Goal: Task Accomplishment & Management: Complete application form

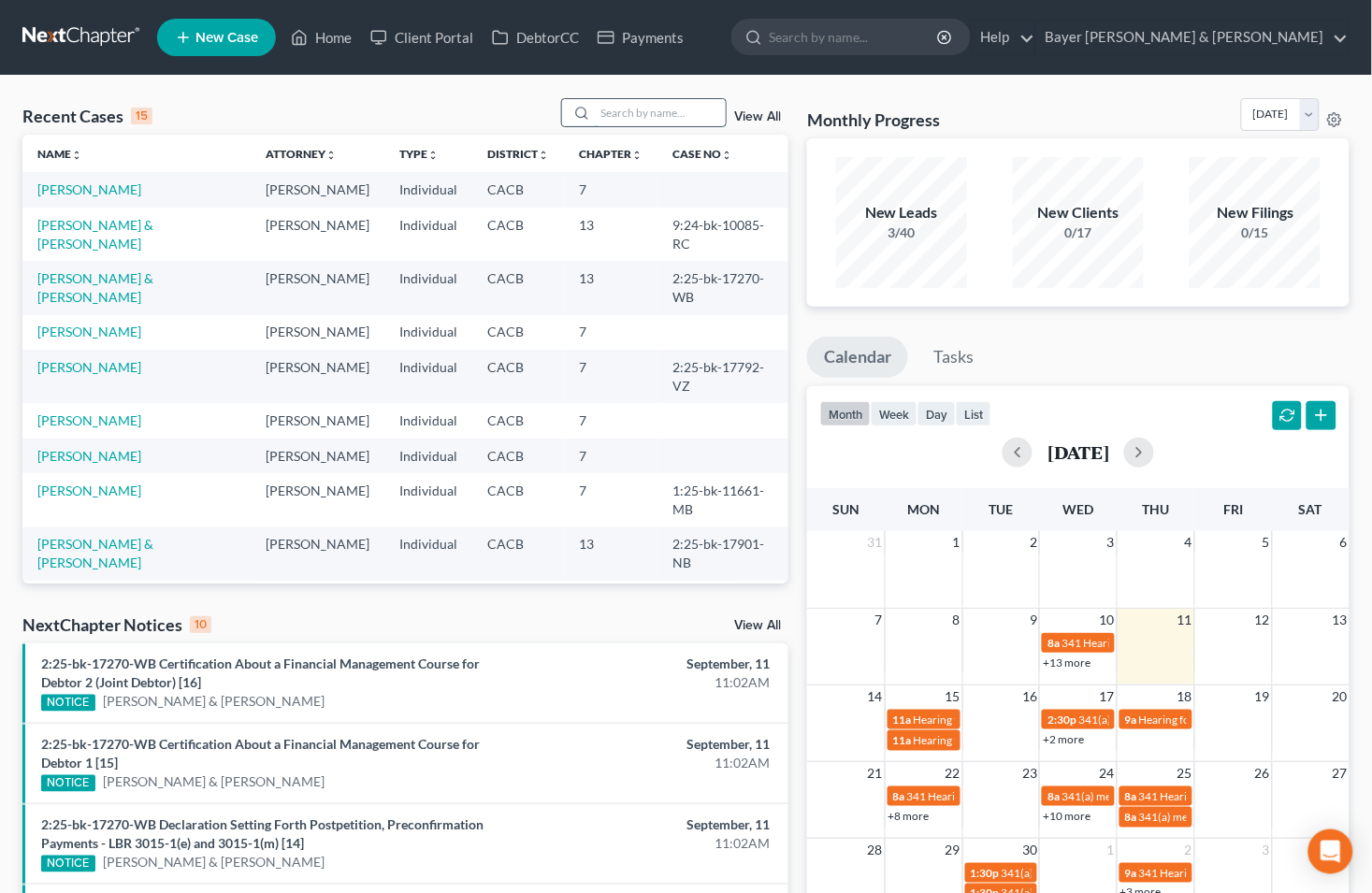
click at [634, 117] on input "search" at bounding box center [660, 112] width 131 height 27
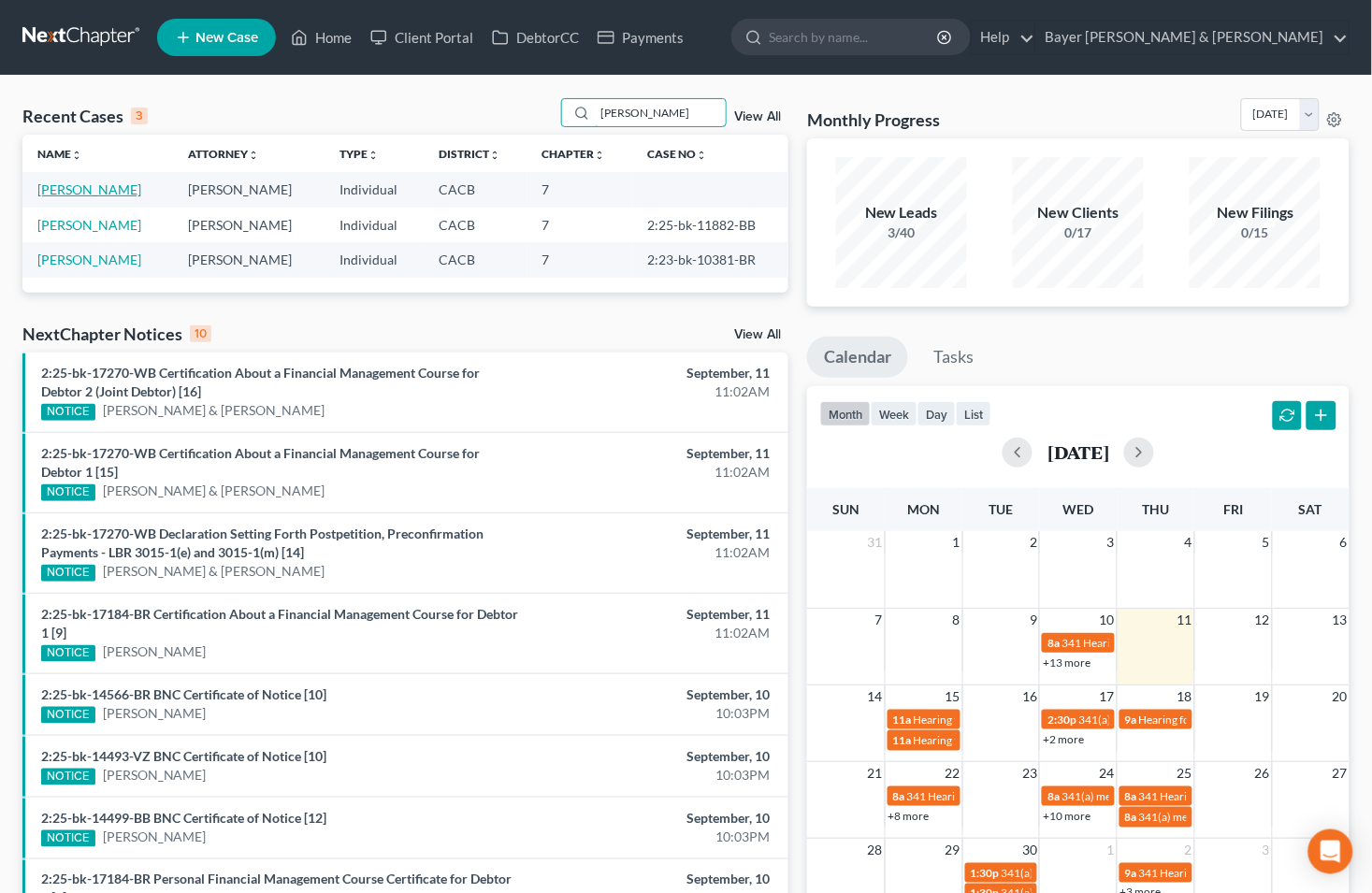
type input "[PERSON_NAME]"
click at [52, 184] on link "[PERSON_NAME]" at bounding box center [89, 189] width 104 height 15
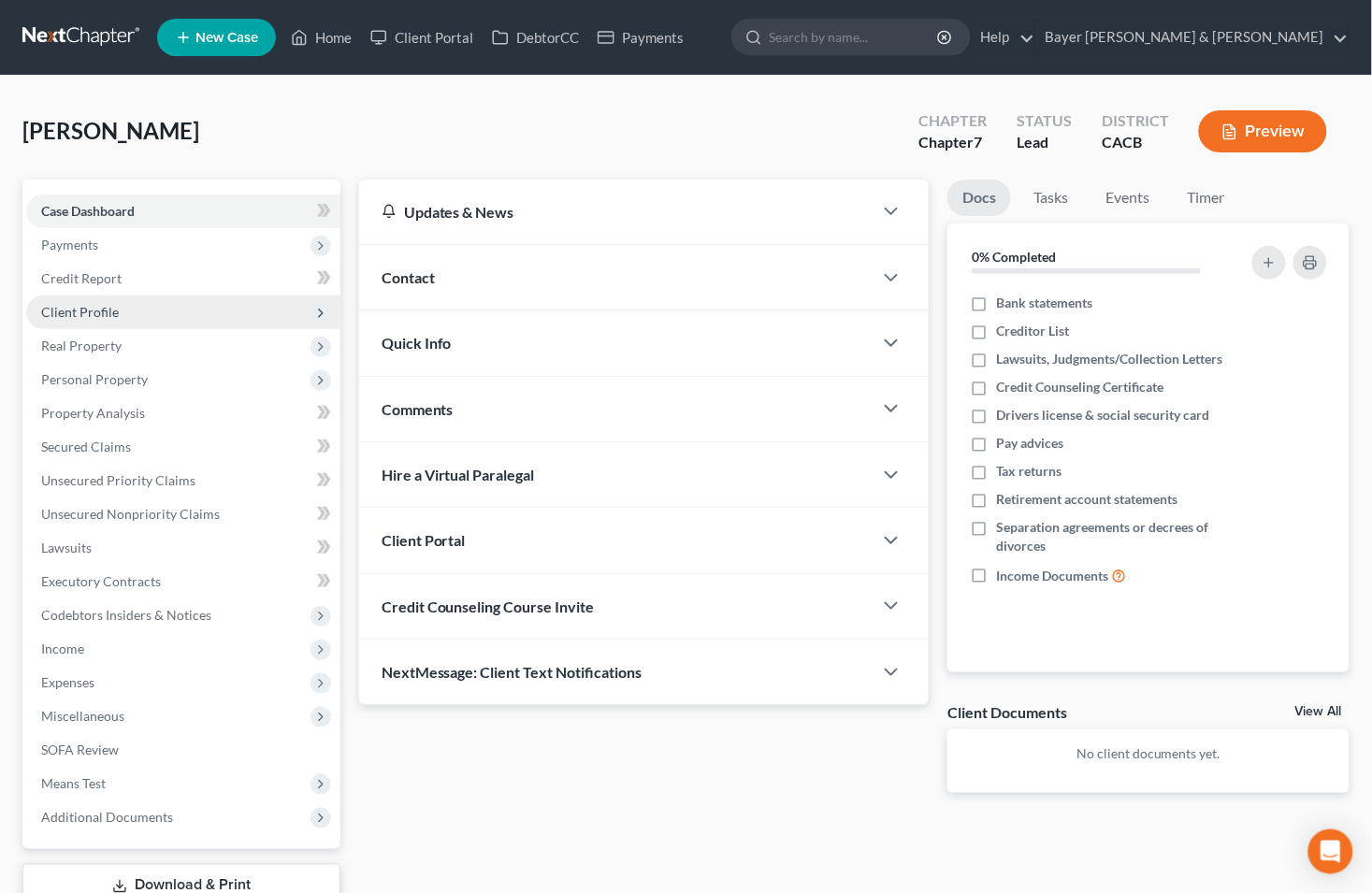
click at [103, 316] on span "Client Profile" at bounding box center [79, 312] width 78 height 15
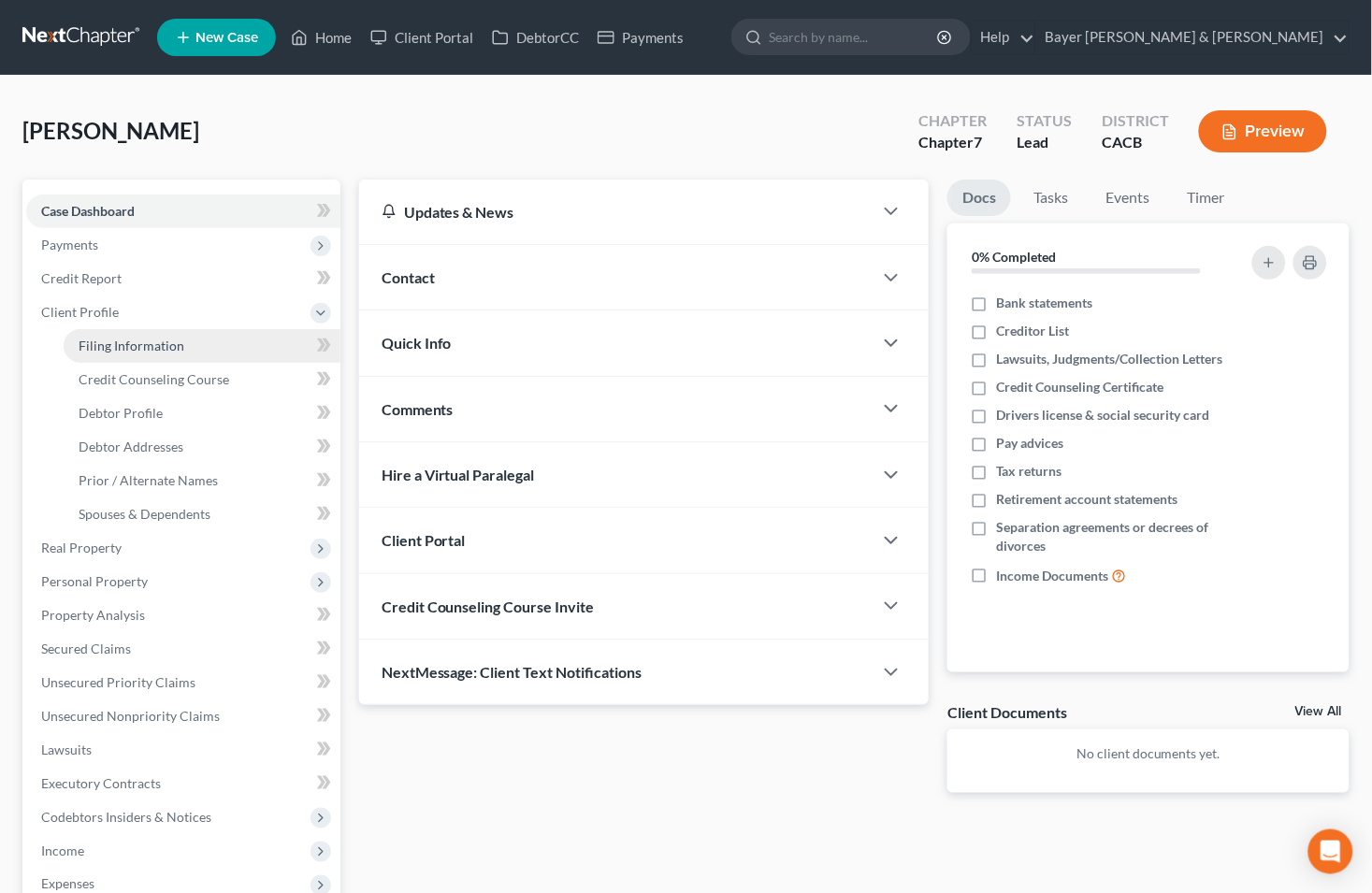
click at [132, 343] on span "Filing Information" at bounding box center [131, 345] width 106 height 15
select select "1"
select select "0"
select select "4"
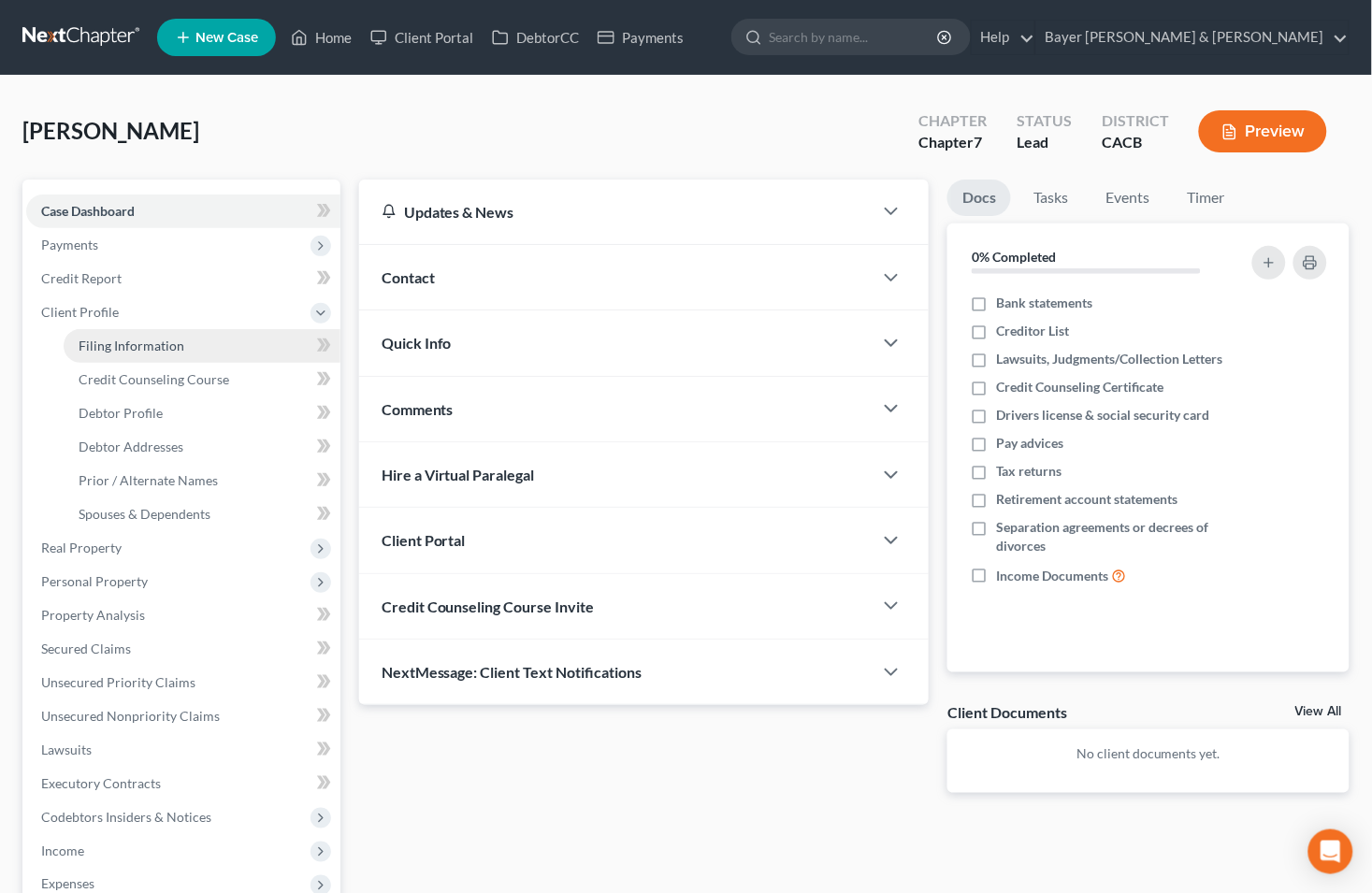
select select "0"
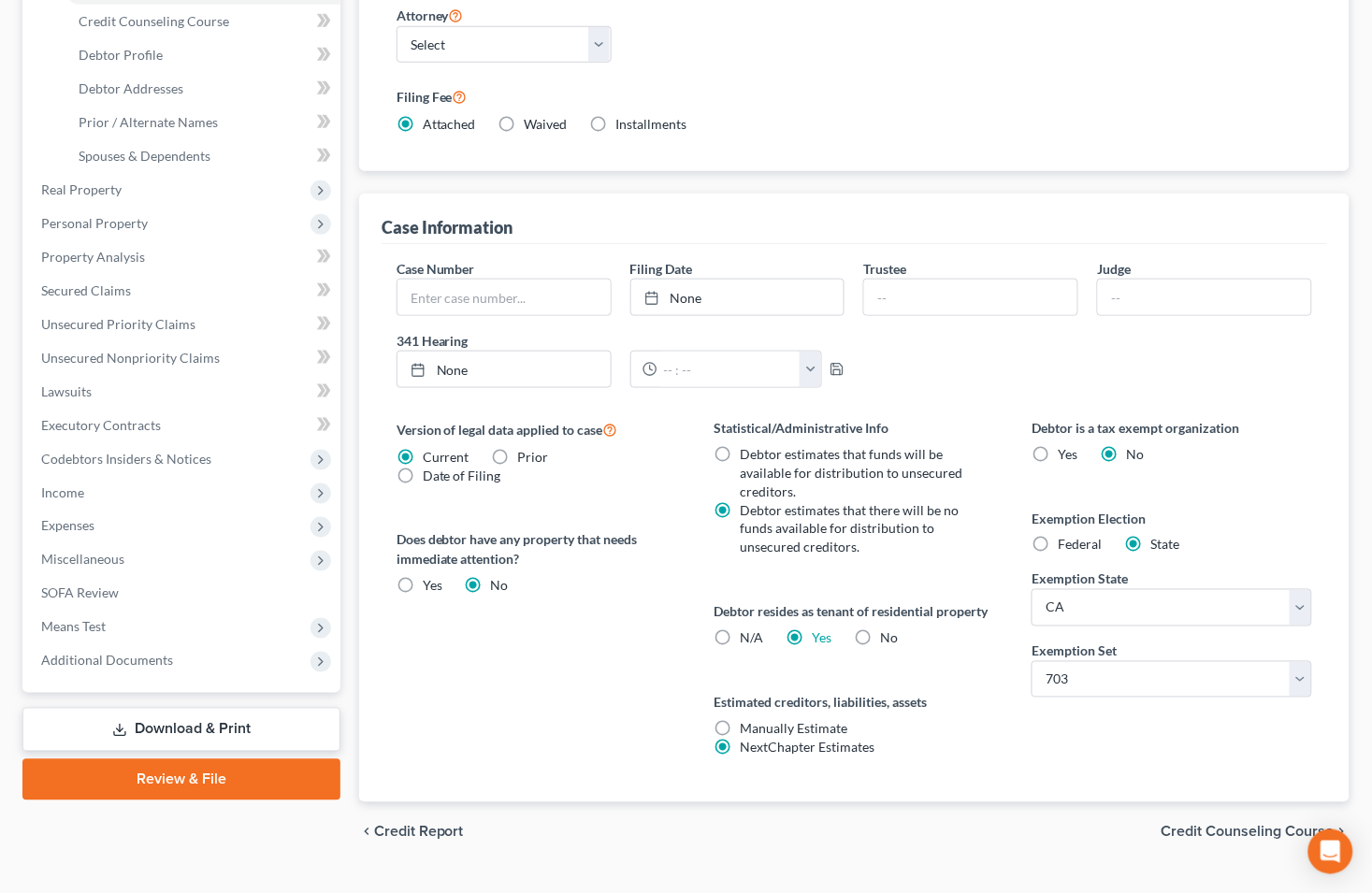
scroll to position [397, 0]
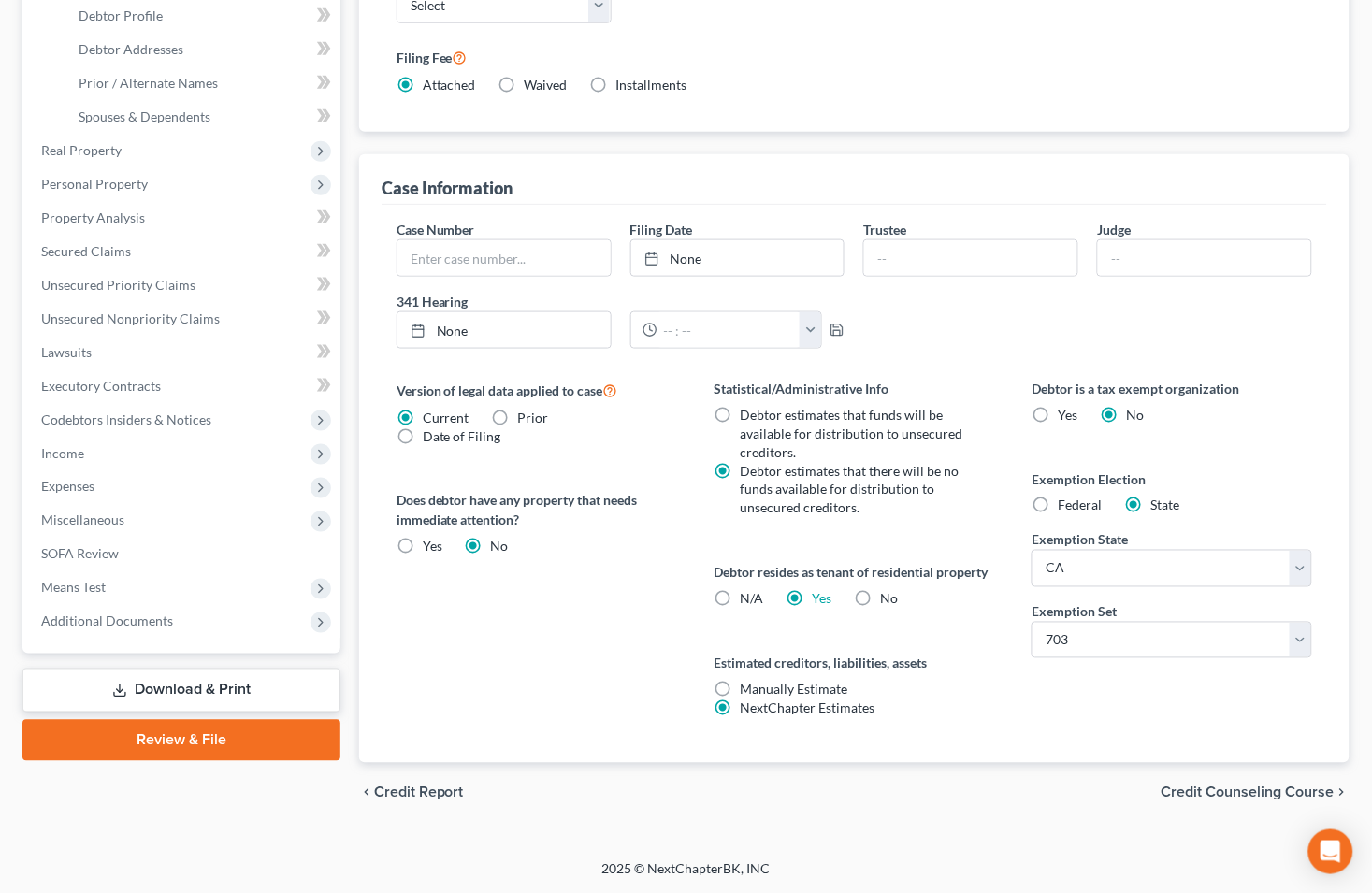
click at [1166, 786] on span "Credit Counseling Course" at bounding box center [1248, 792] width 173 height 15
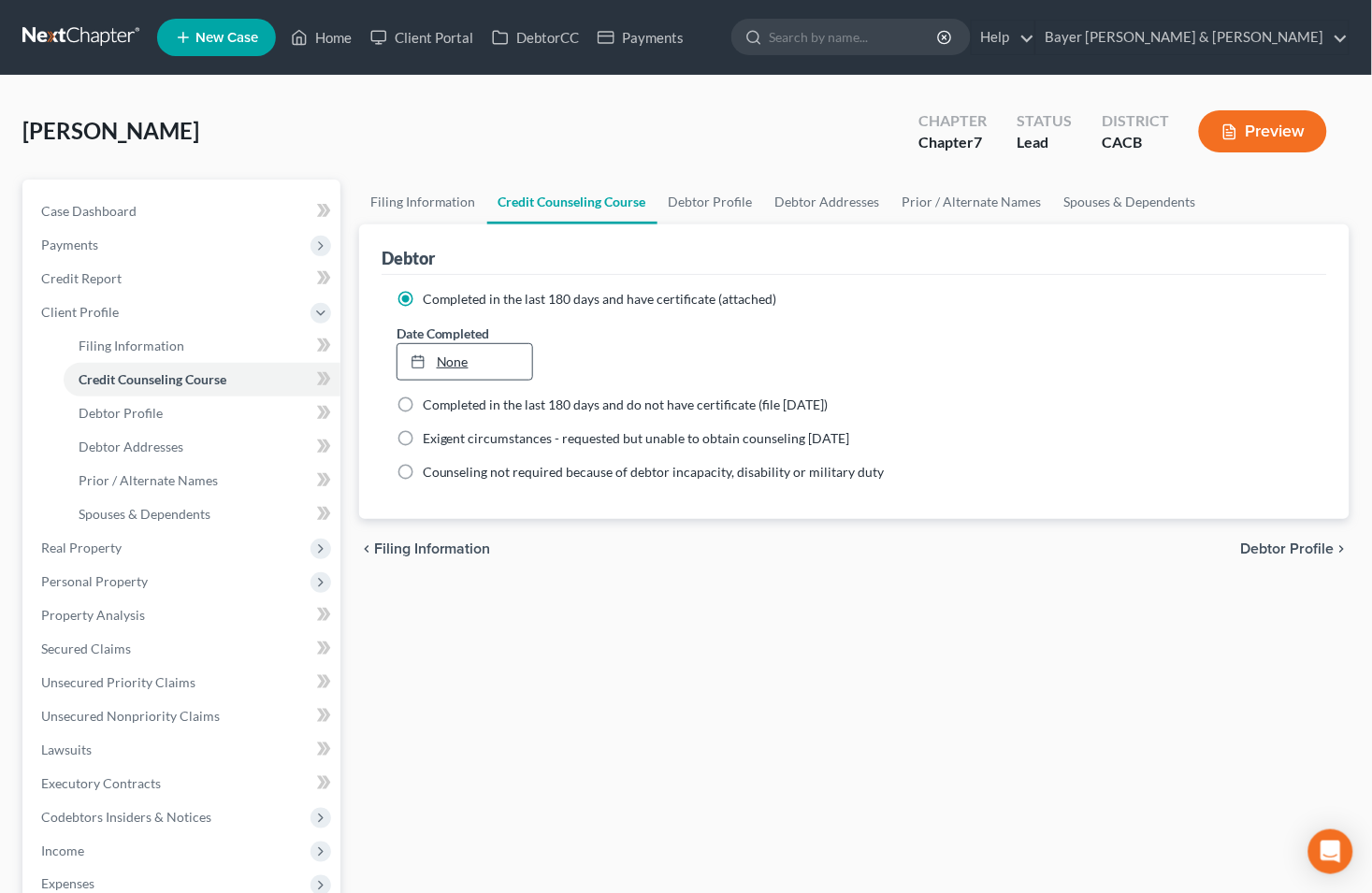
click at [453, 355] on link "None" at bounding box center [465, 361] width 136 height 36
type input "[DATE]"
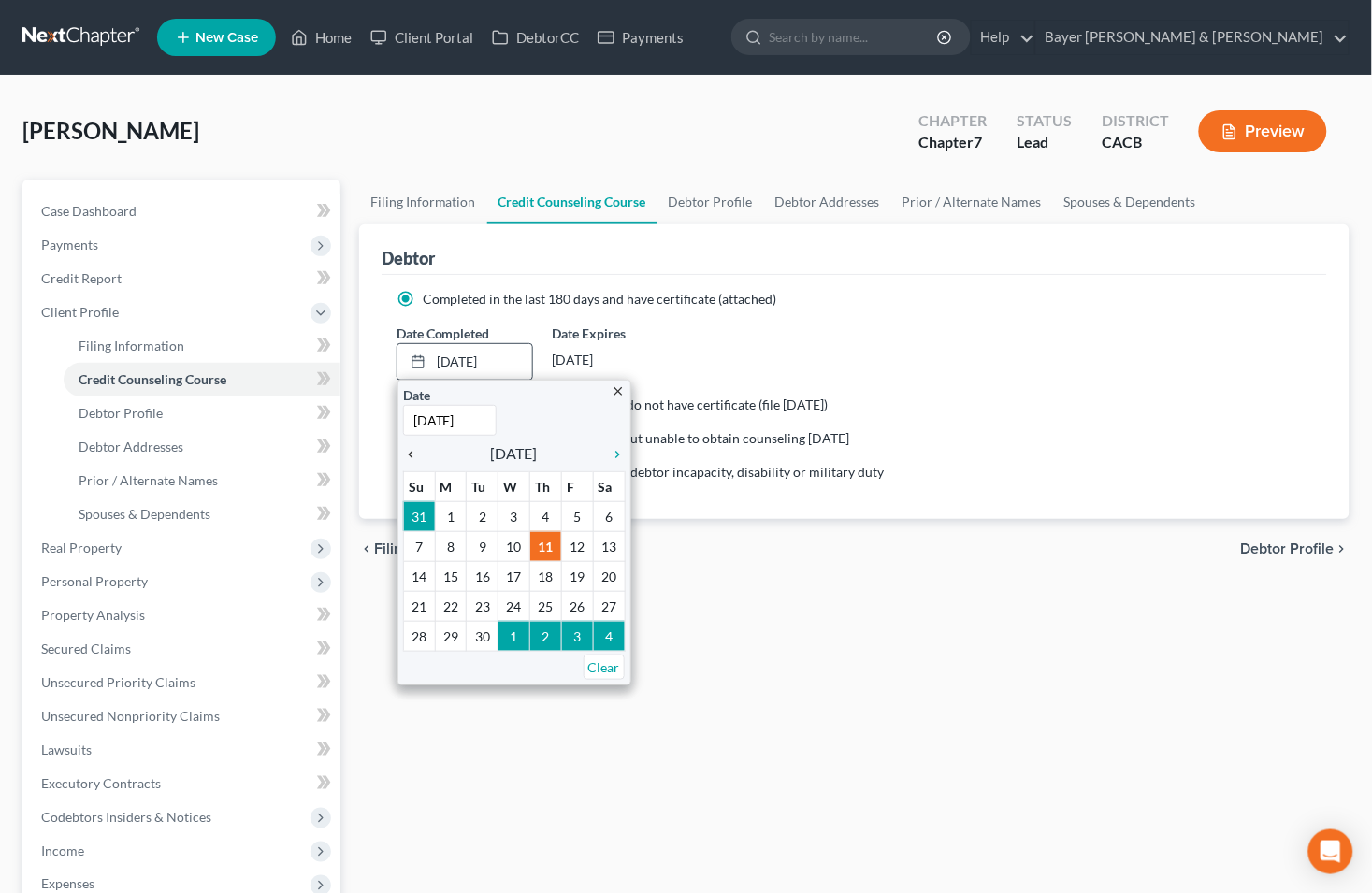
click at [407, 453] on icon "chevron_left" at bounding box center [415, 453] width 24 height 15
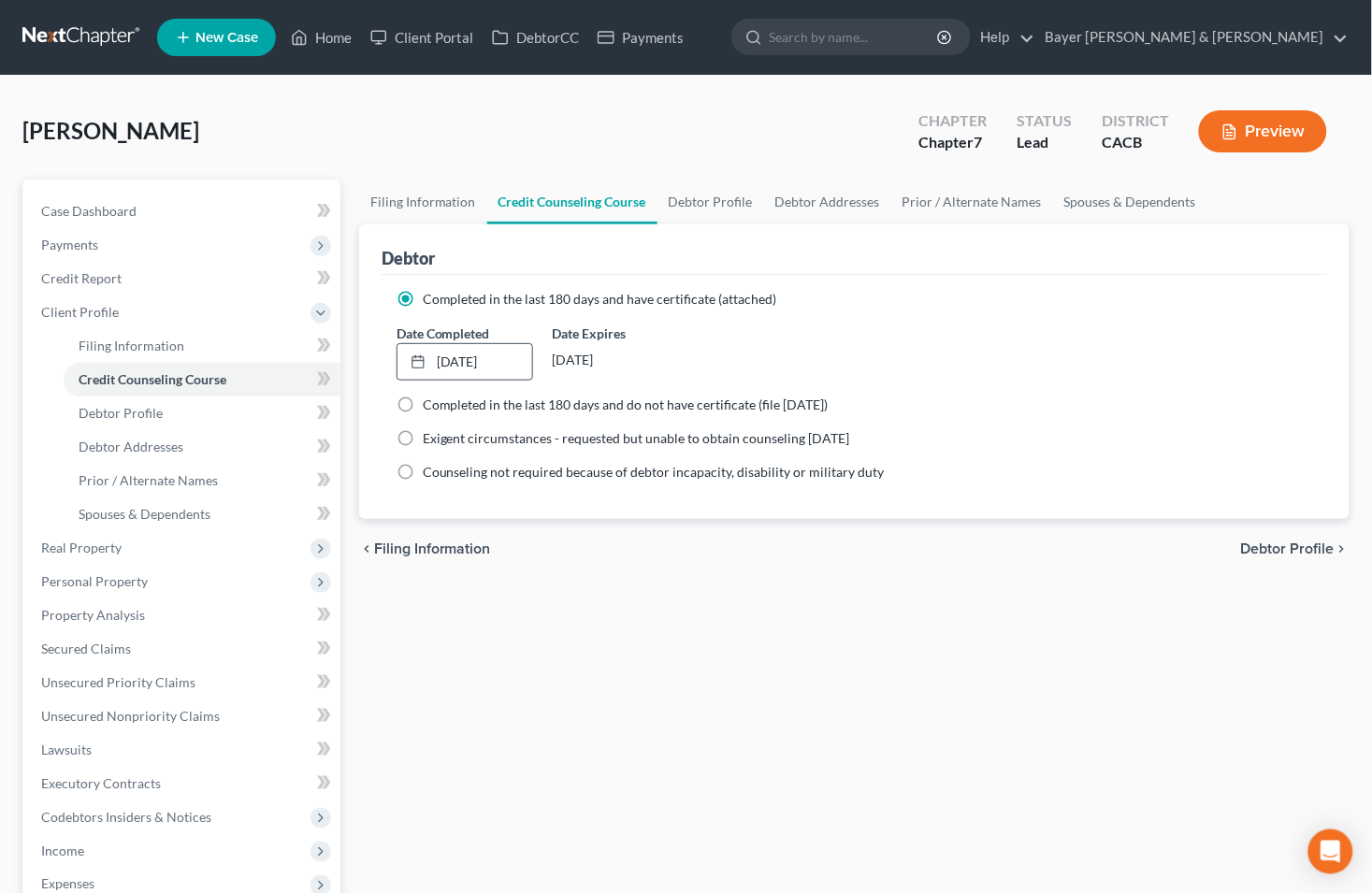
click at [1292, 556] on div "chevron_left Filing Information Debtor Profile chevron_right" at bounding box center [855, 549] width 990 height 60
click at [1287, 541] on span "Debtor Profile" at bounding box center [1288, 548] width 94 height 15
select select "0"
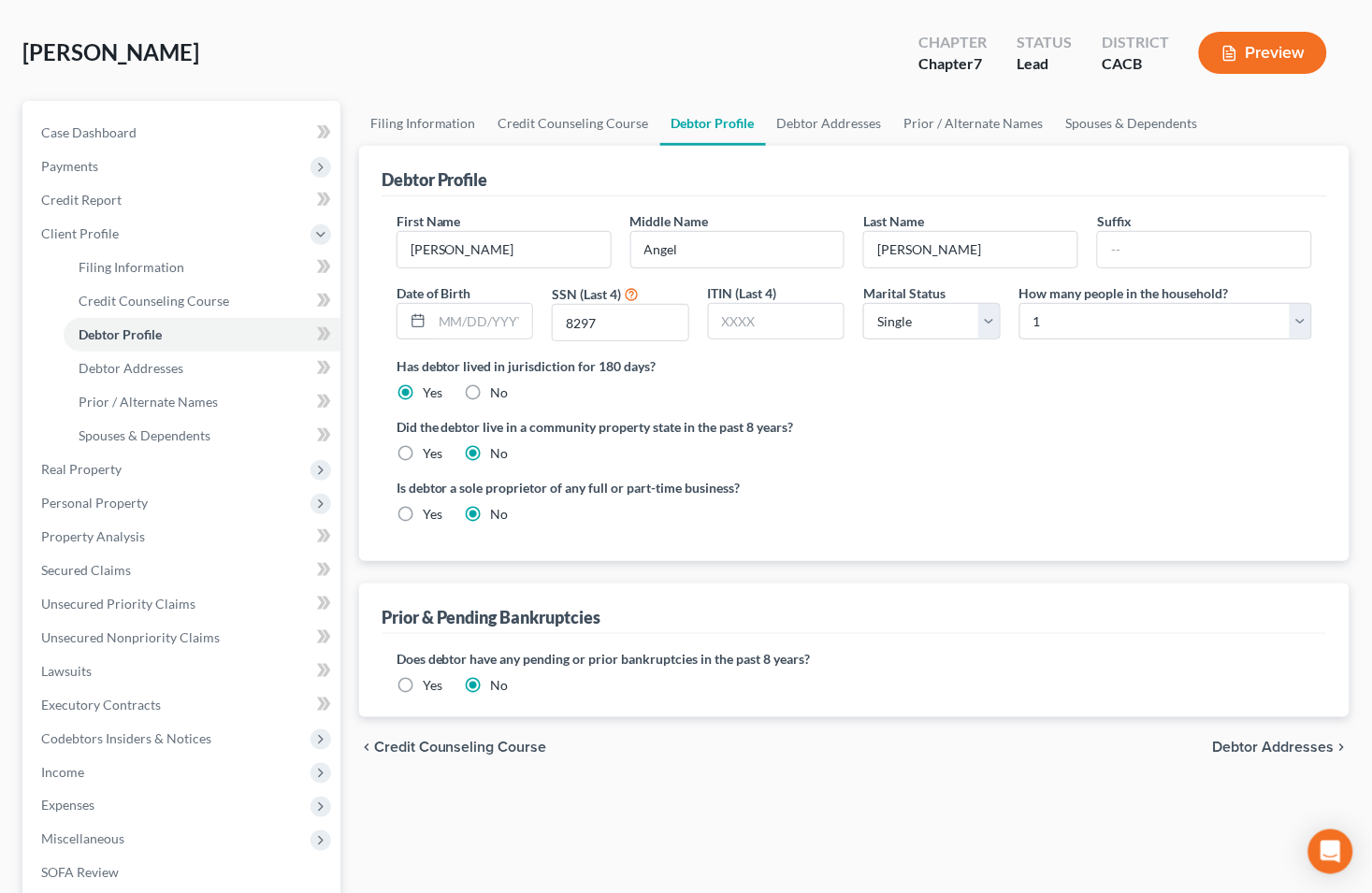
scroll to position [311, 0]
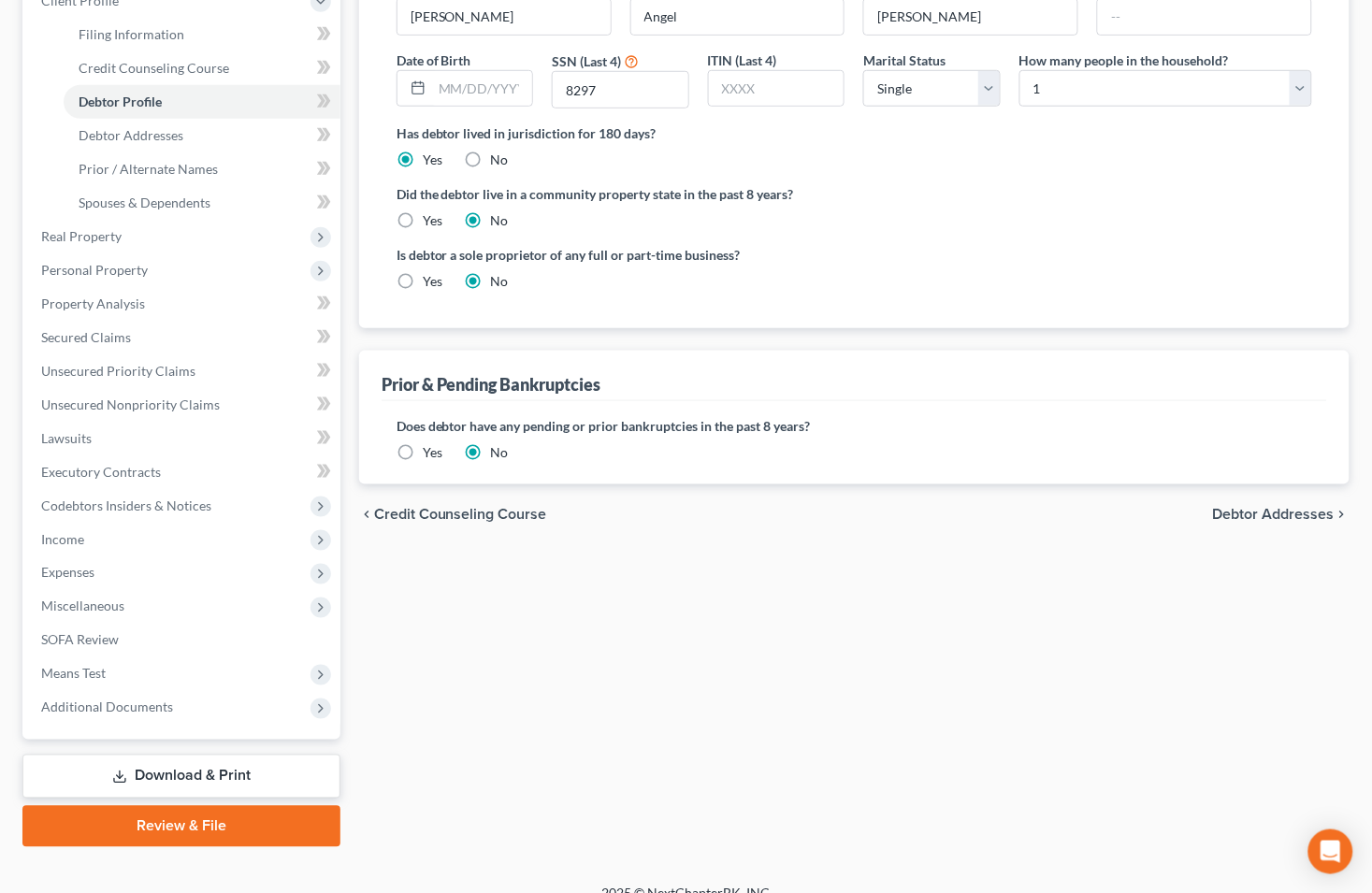
click at [1303, 507] on span "Debtor Addresses" at bounding box center [1273, 513] width 121 height 15
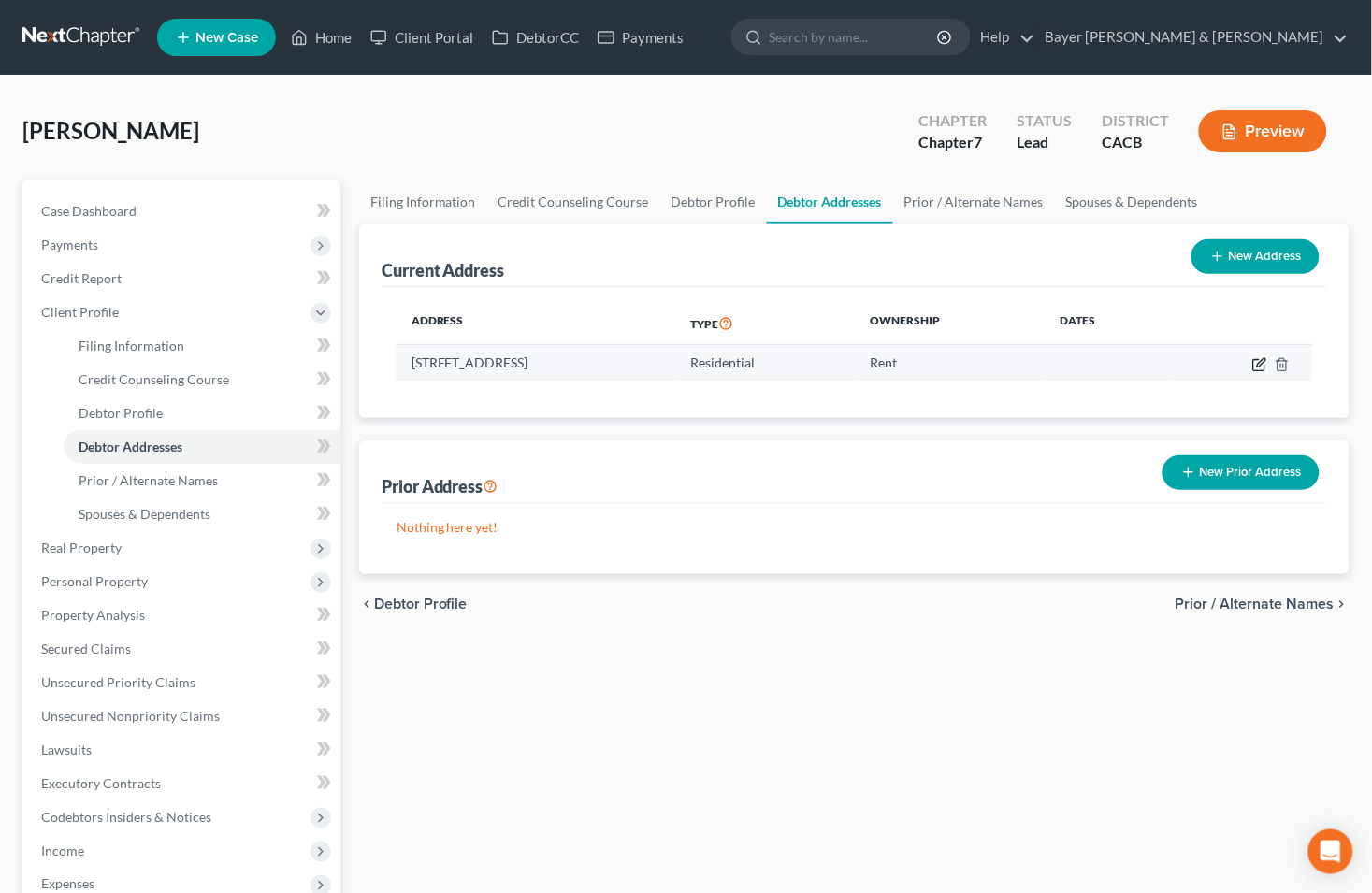
click at [1258, 364] on icon "button" at bounding box center [1261, 362] width 9 height 9
select select "4"
select select "18"
select select "0"
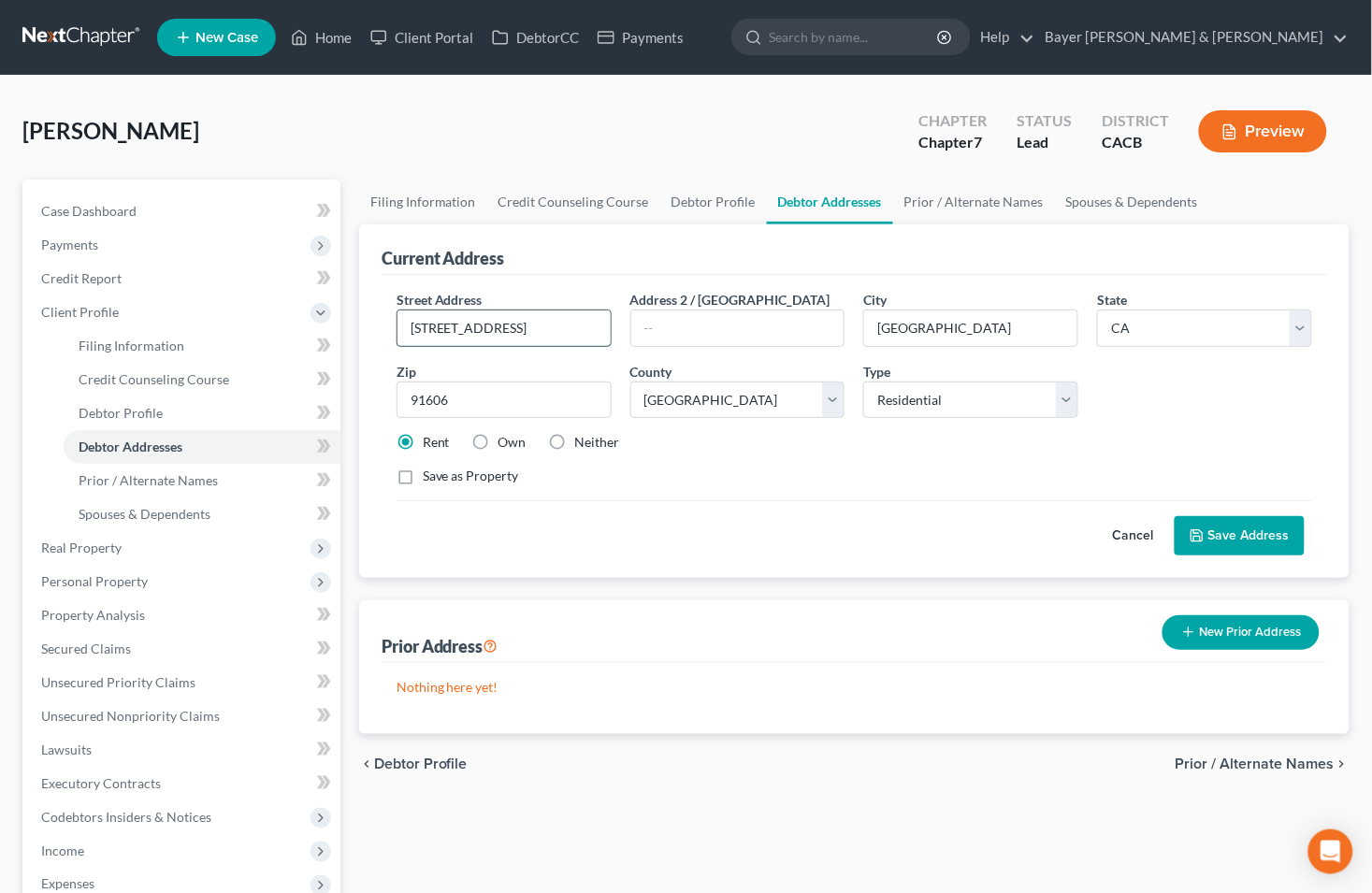
click at [524, 332] on input "[STREET_ADDRESS]" at bounding box center [504, 327] width 213 height 36
type input "[STREET_ADDRESS]"
click at [1238, 764] on span "Prior / Alternate Names" at bounding box center [1255, 763] width 159 height 15
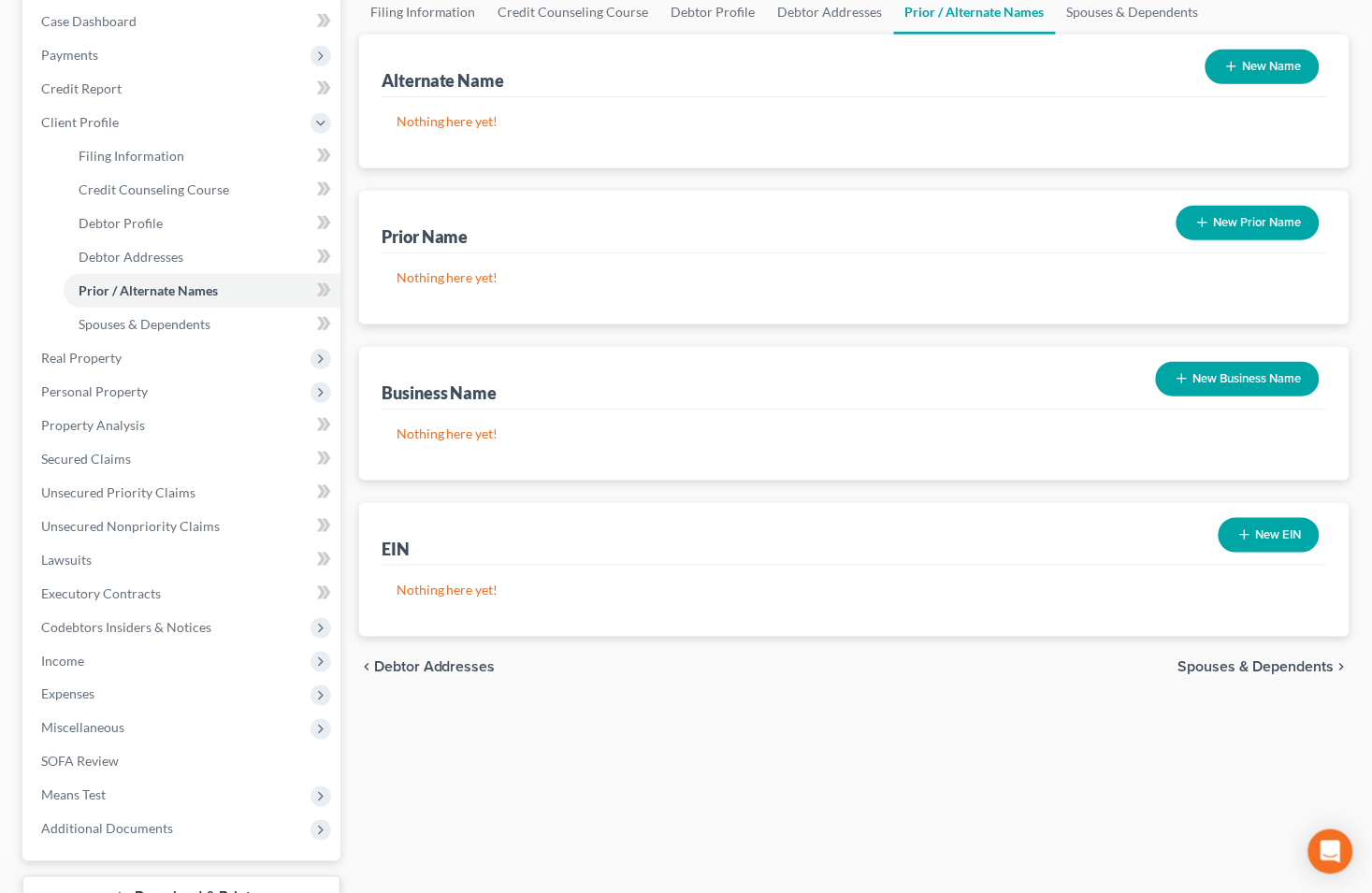
scroll to position [207, 0]
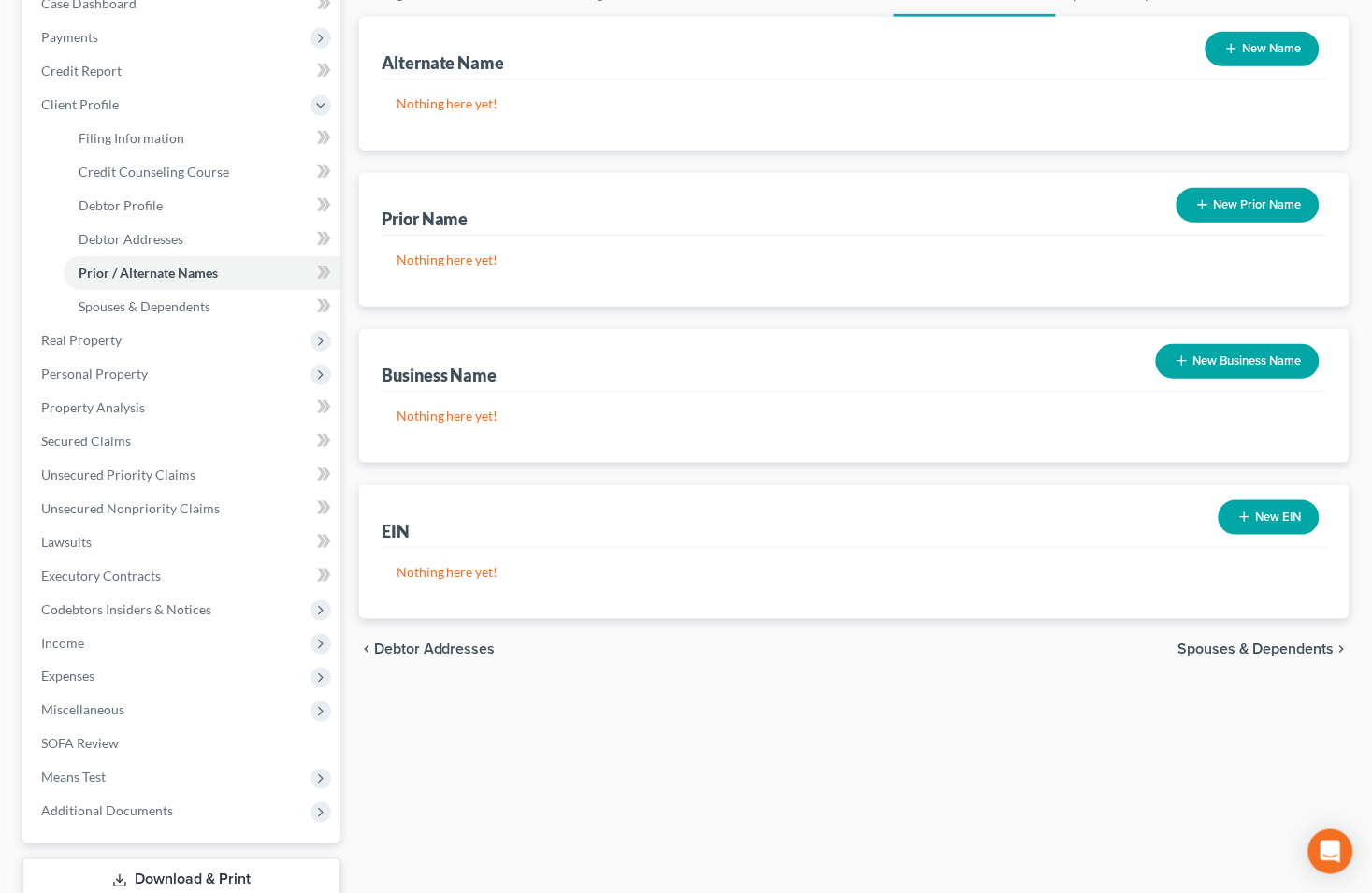
click at [1226, 655] on span "Spouses & Dependents" at bounding box center [1256, 648] width 156 height 15
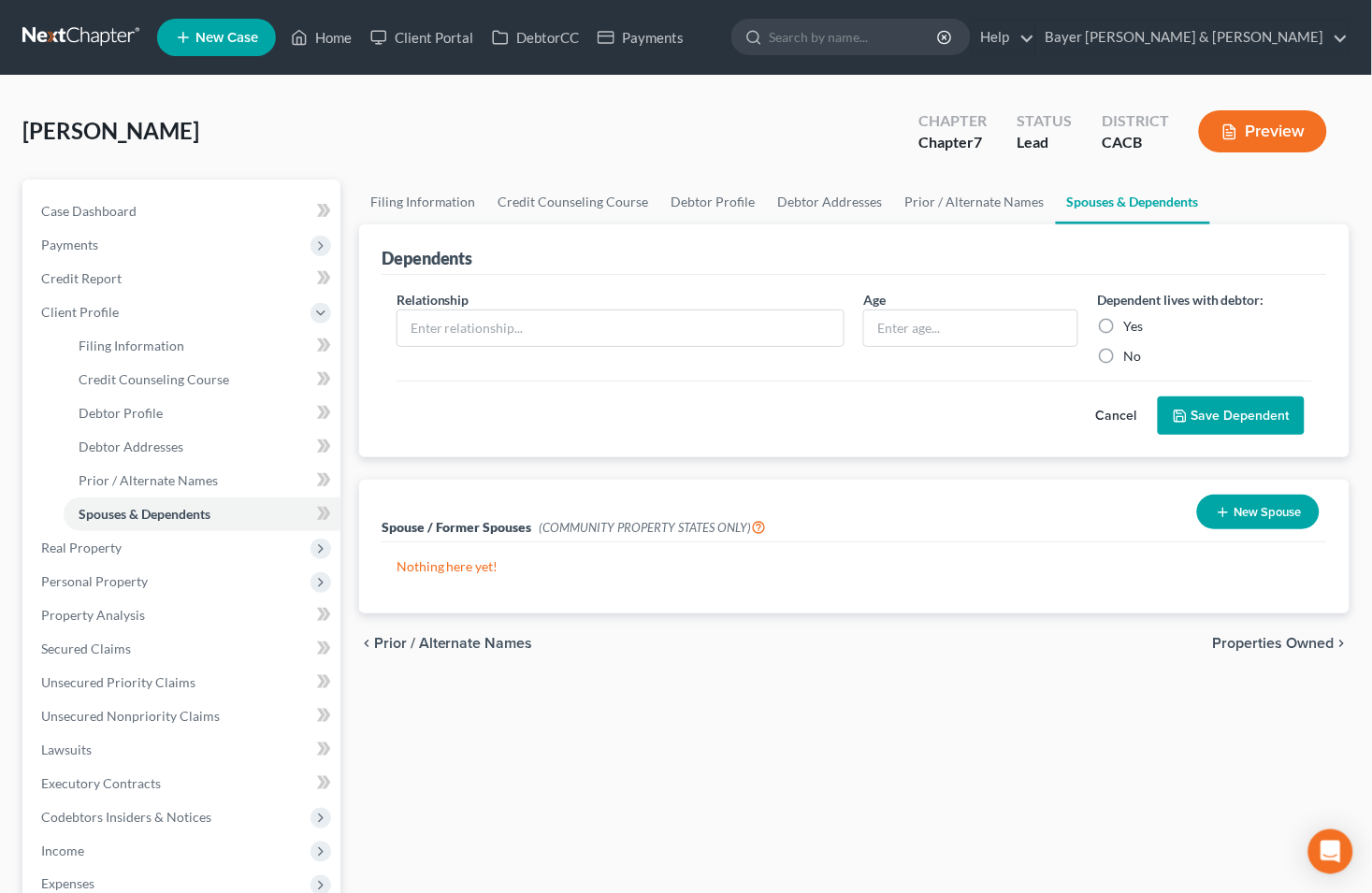
click at [1135, 416] on button "Cancel" at bounding box center [1116, 416] width 82 height 38
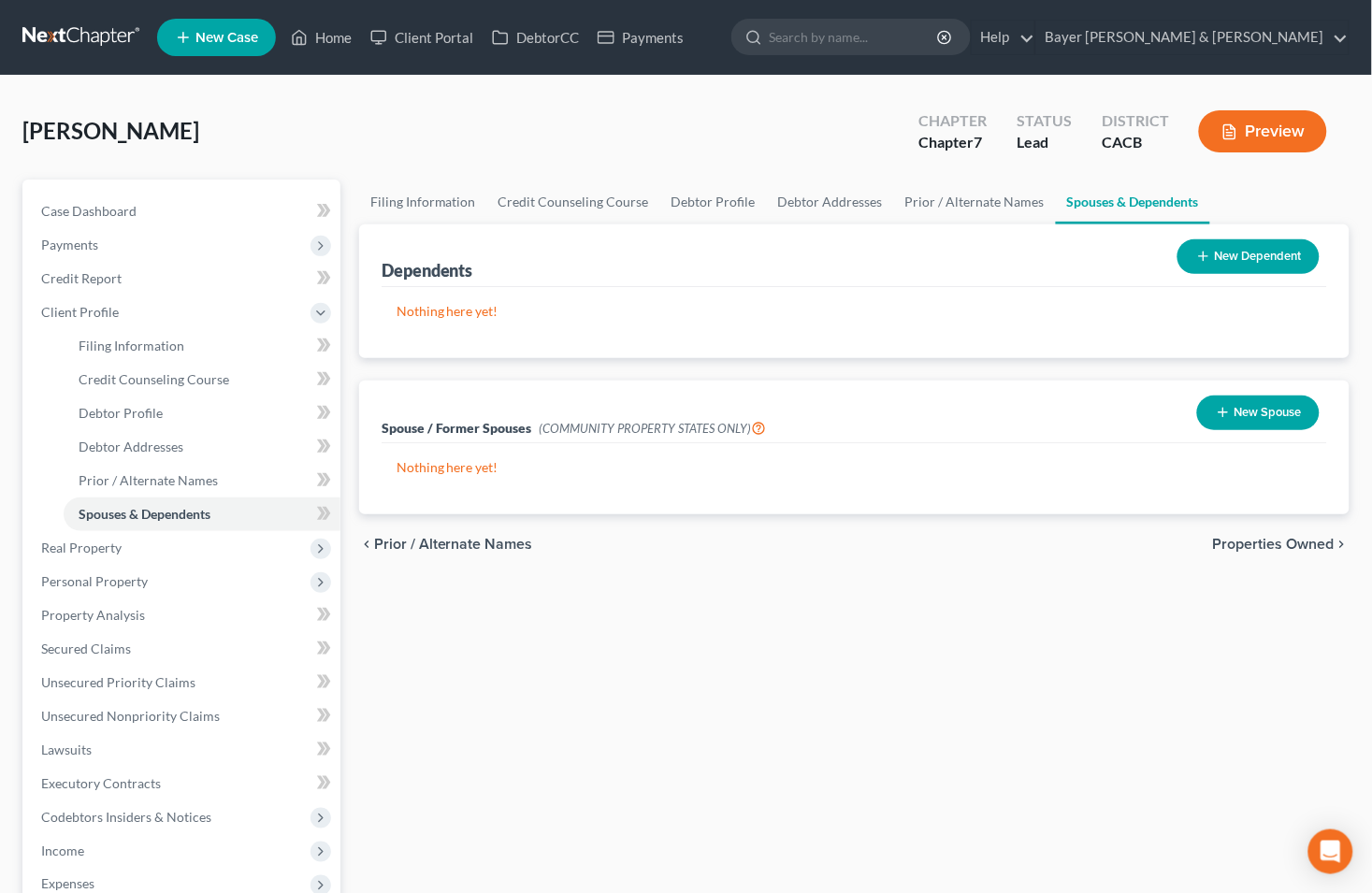
click at [1230, 409] on button "New Spouse" at bounding box center [1259, 413] width 122 height 35
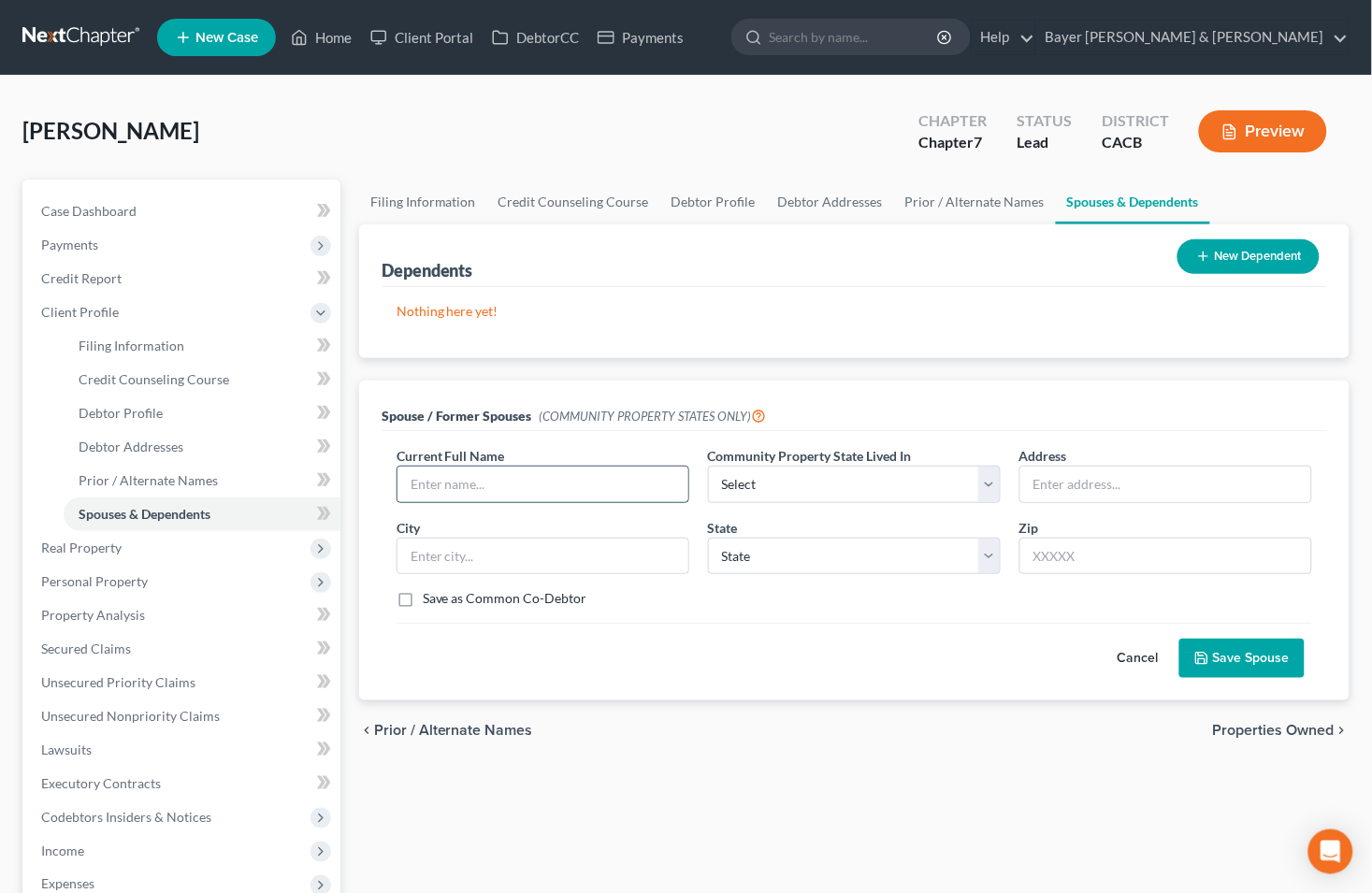
click at [630, 496] on input "text" at bounding box center [543, 484] width 291 height 36
type input "N/A"
select select "1"
click at [1272, 652] on button "Save Spouse" at bounding box center [1241, 658] width 125 height 40
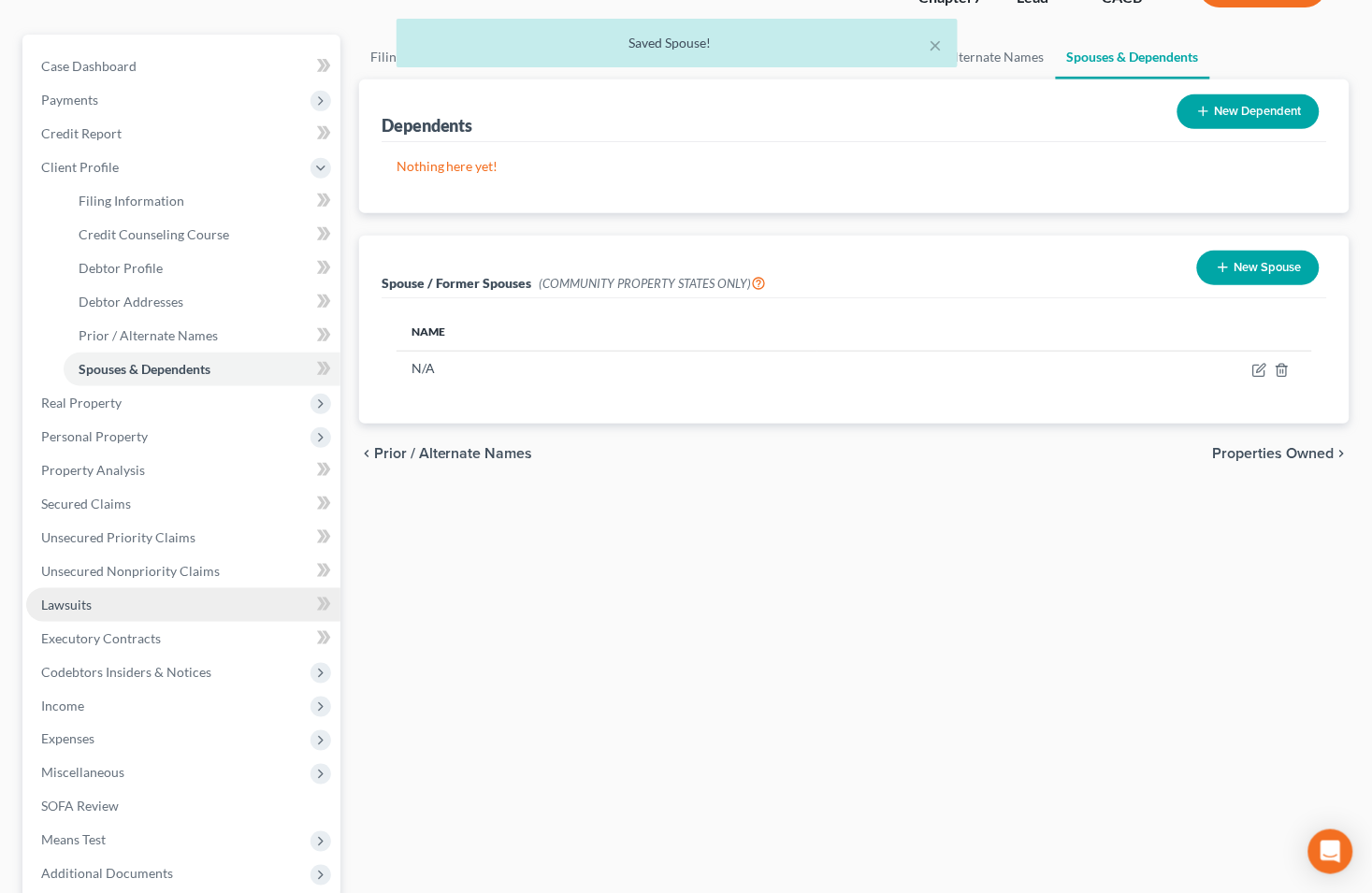
scroll to position [334, 0]
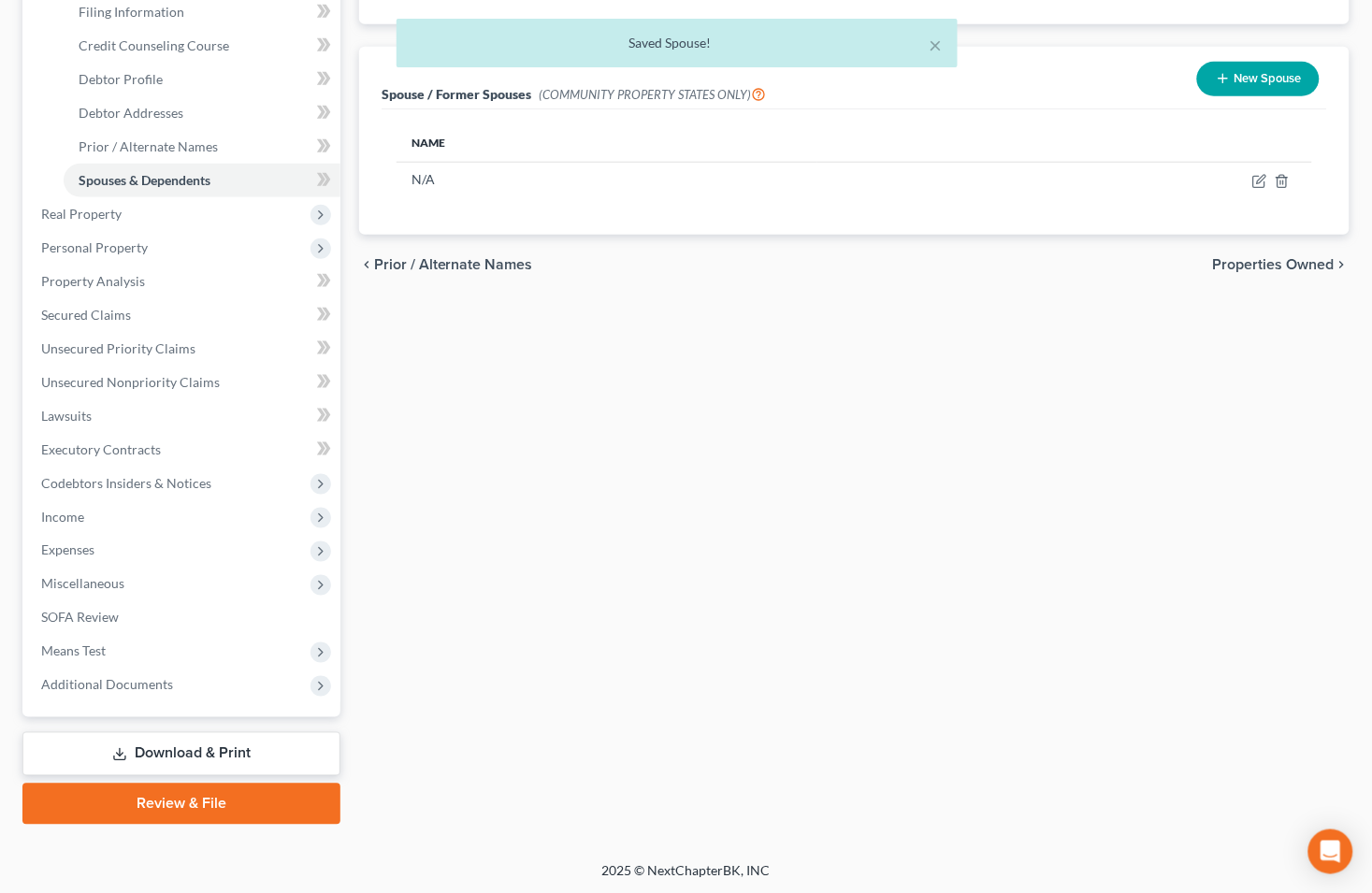
click at [160, 750] on link "Download & Print" at bounding box center [181, 754] width 318 height 44
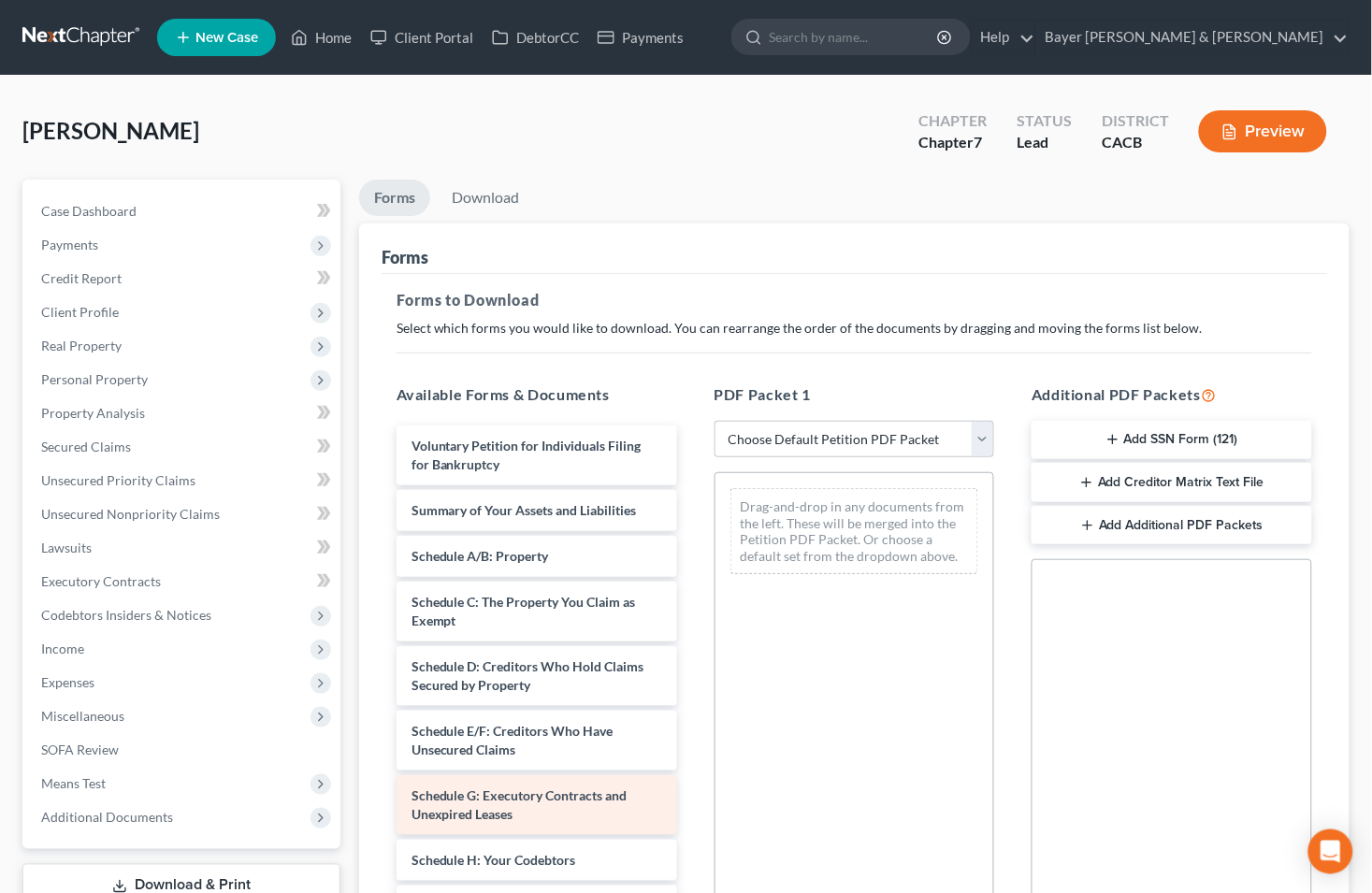
scroll to position [104, 0]
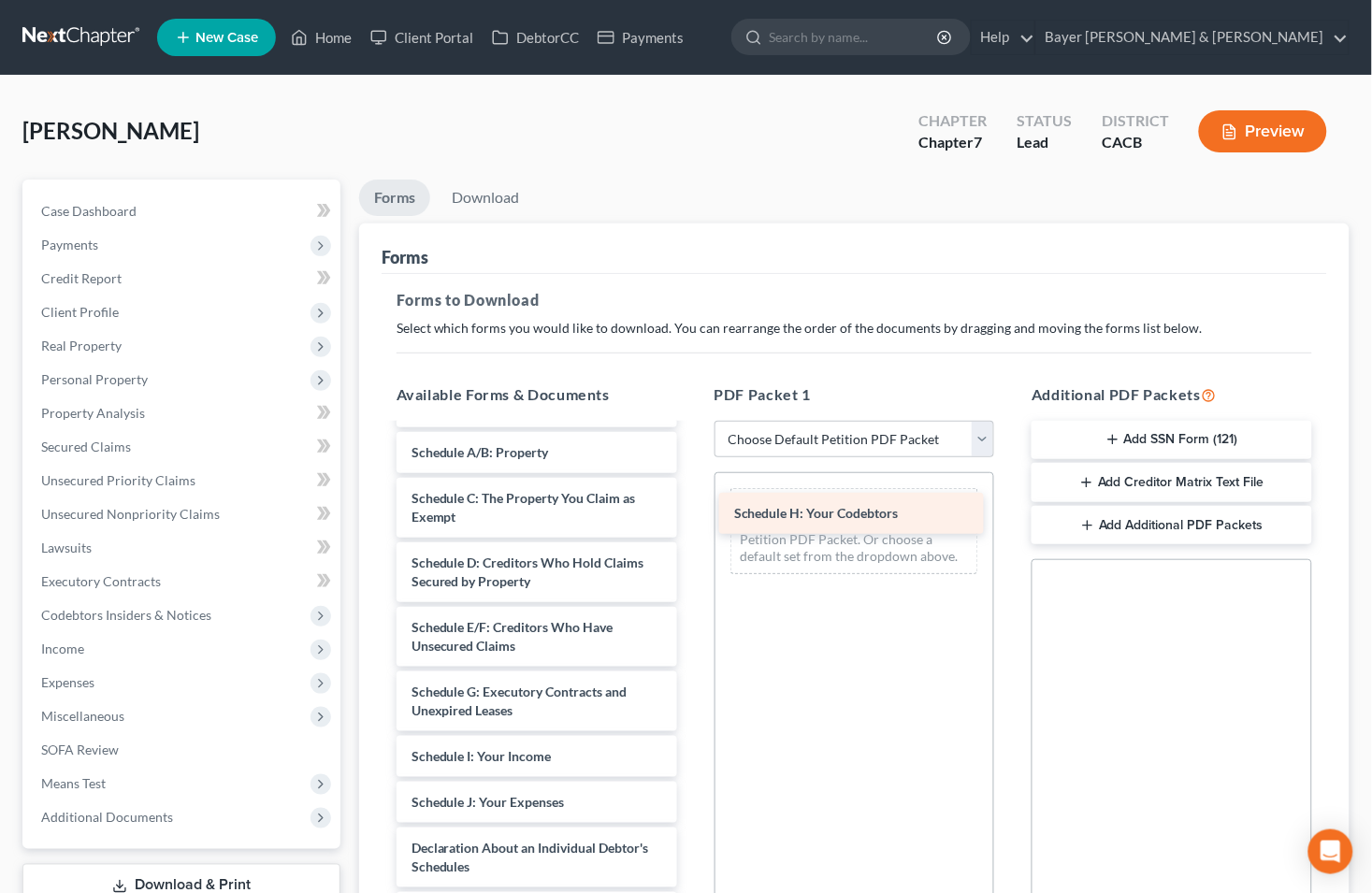
drag, startPoint x: 497, startPoint y: 760, endPoint x: 820, endPoint y: 518, distance: 403.6
click at [692, 518] on div "Schedule H: Your Codebtors Voluntary Petition for Individuals Filing for Bankru…" at bounding box center [537, 812] width 310 height 980
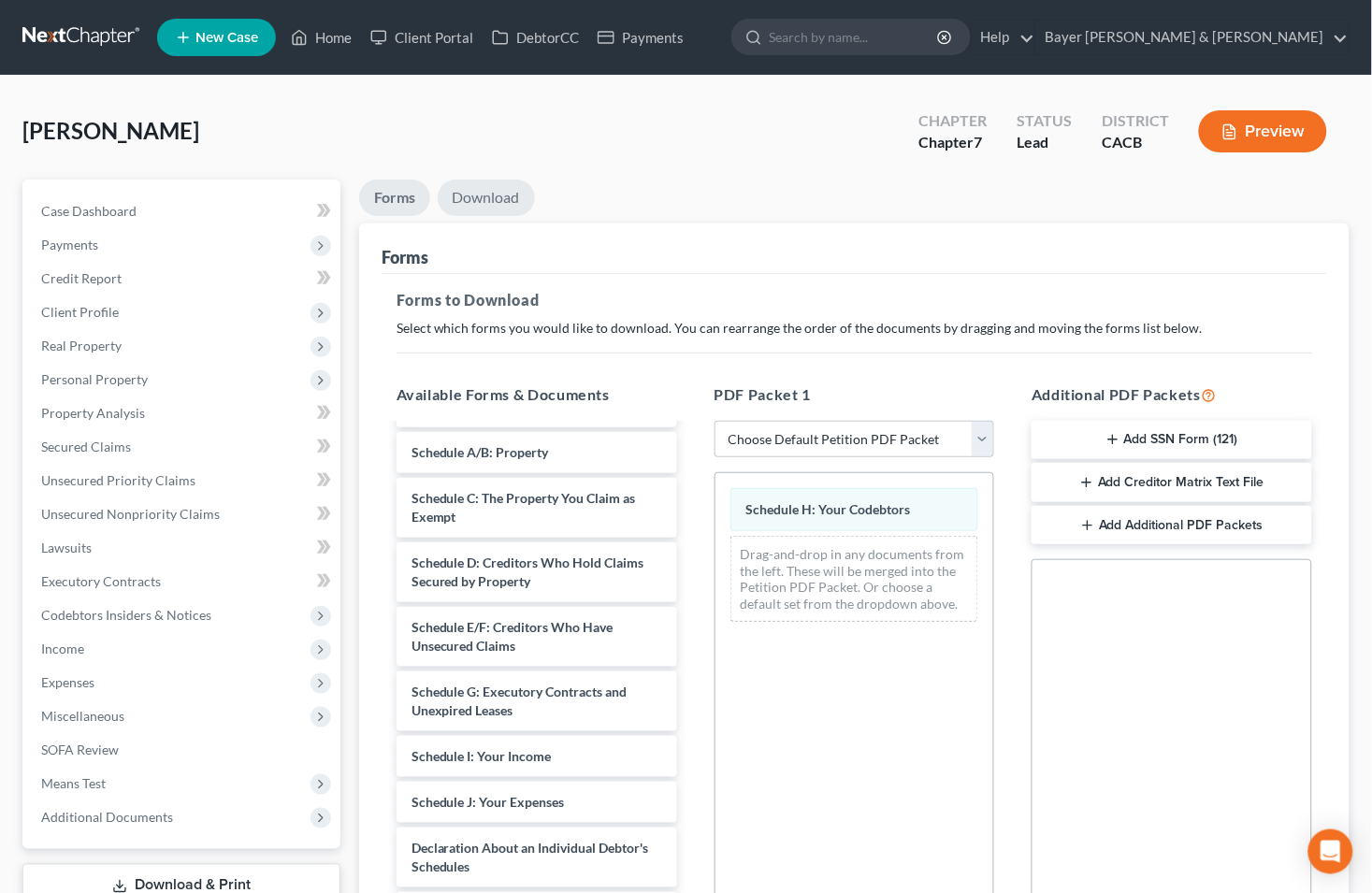
click at [473, 184] on link "Download" at bounding box center [486, 198] width 97 height 37
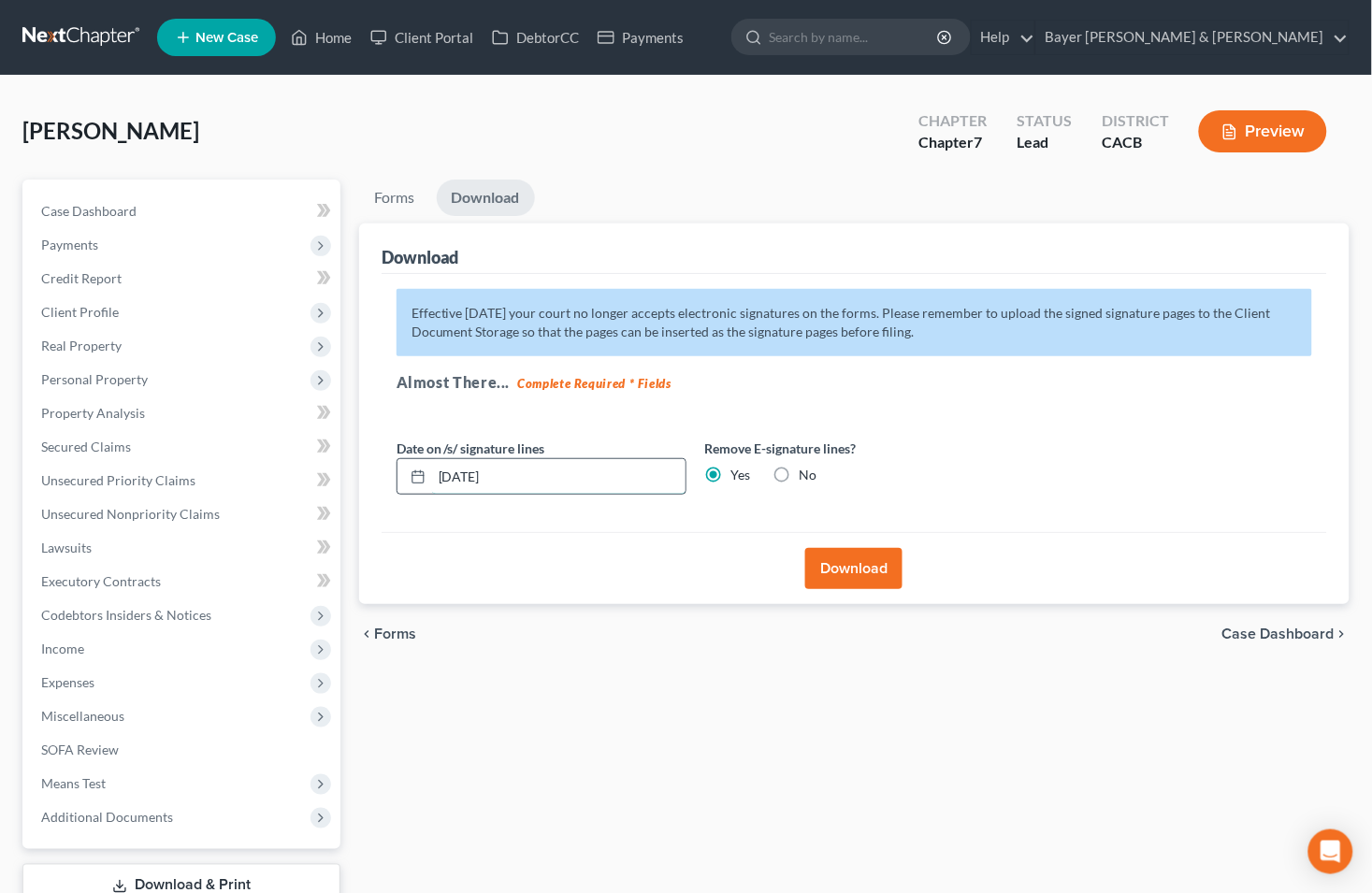
drag, startPoint x: 516, startPoint y: 483, endPoint x: 409, endPoint y: 483, distance: 107.0
click at [409, 483] on div "[DATE]" at bounding box center [541, 477] width 290 height 38
click at [835, 557] on button "Download" at bounding box center [854, 569] width 97 height 41
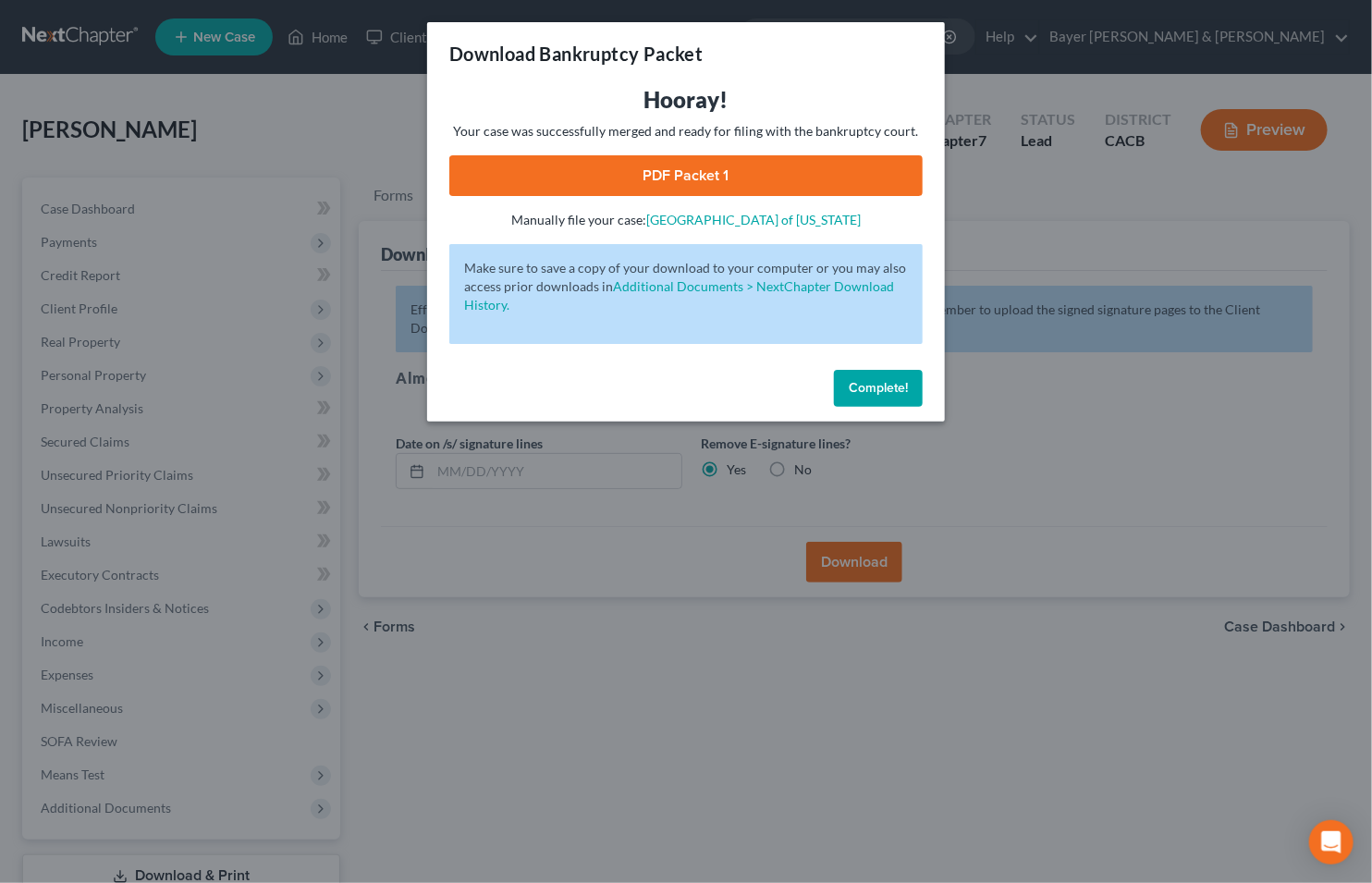
click at [625, 178] on link "PDF Packet 1" at bounding box center [686, 175] width 473 height 40
click at [306, 103] on div "Download Bankruptcy Packet Hooray! Your case was successfully merged and ready …" at bounding box center [686, 442] width 1372 height 883
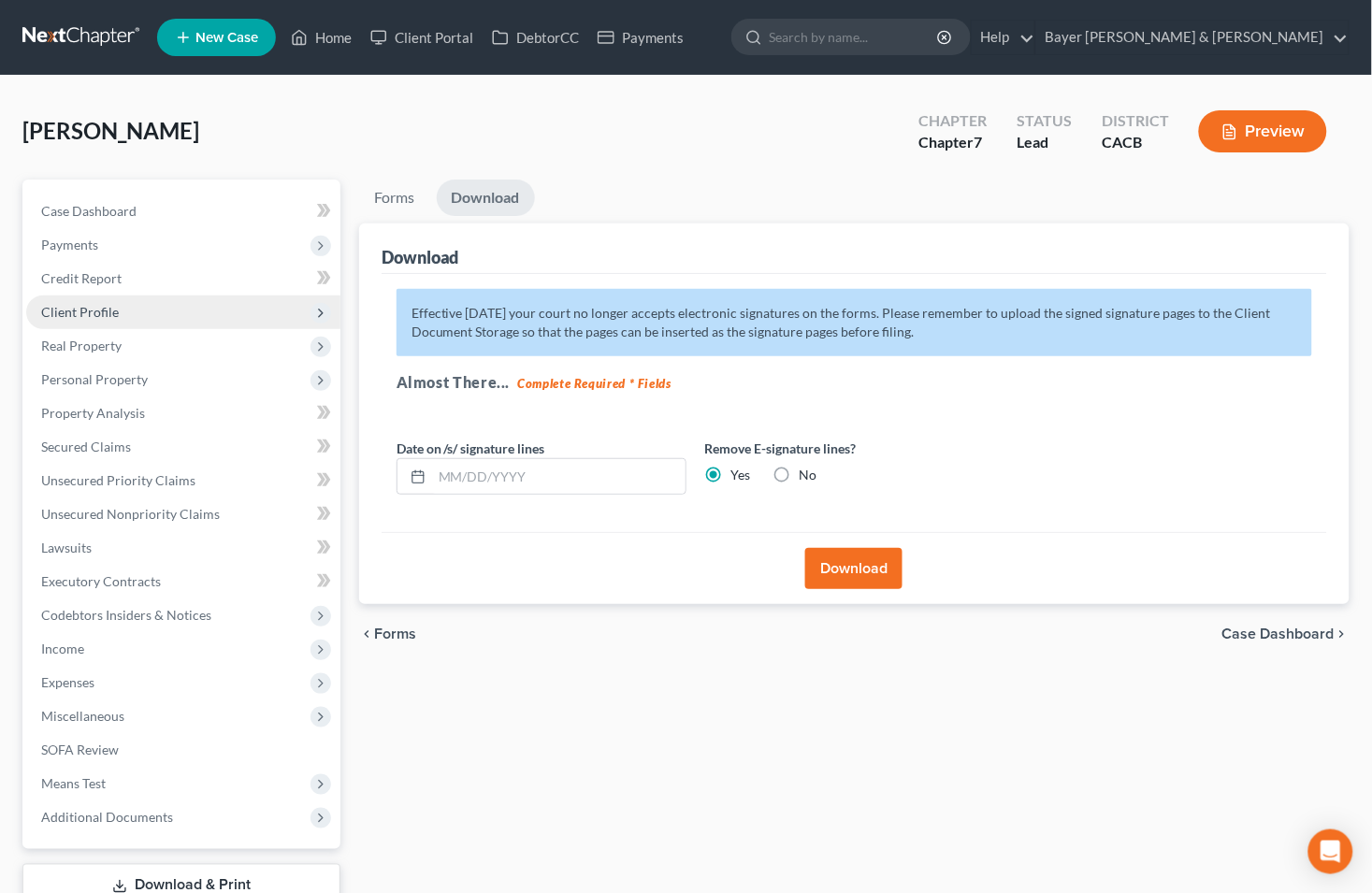
click at [72, 307] on span "Client Profile" at bounding box center [79, 312] width 78 height 15
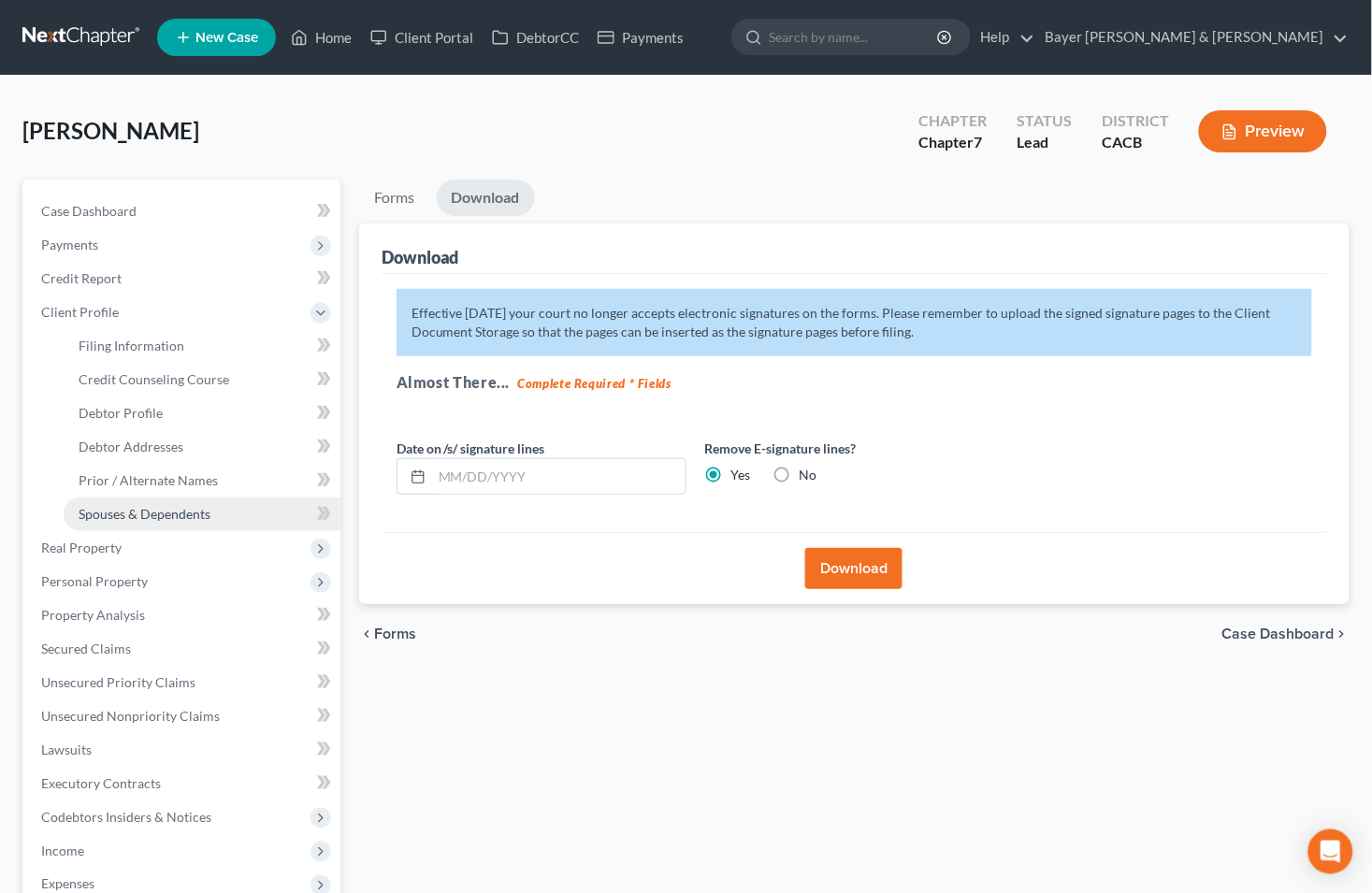
drag, startPoint x: 129, startPoint y: 510, endPoint x: 149, endPoint y: 503, distance: 21.2
click at [129, 511] on span "Spouses & Dependents" at bounding box center [144, 513] width 132 height 15
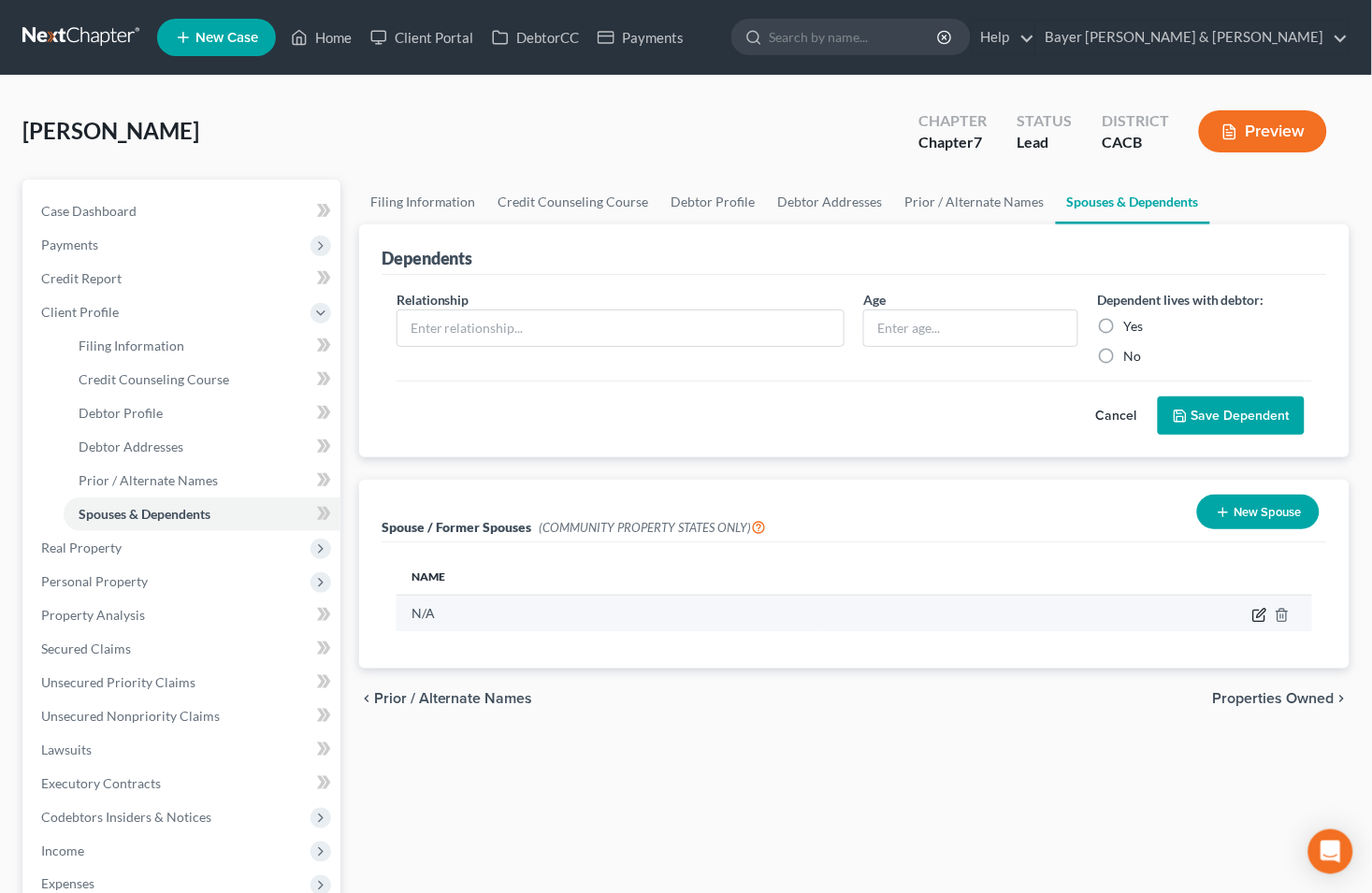
click at [1259, 612] on icon "button" at bounding box center [1261, 612] width 9 height 9
select select "1"
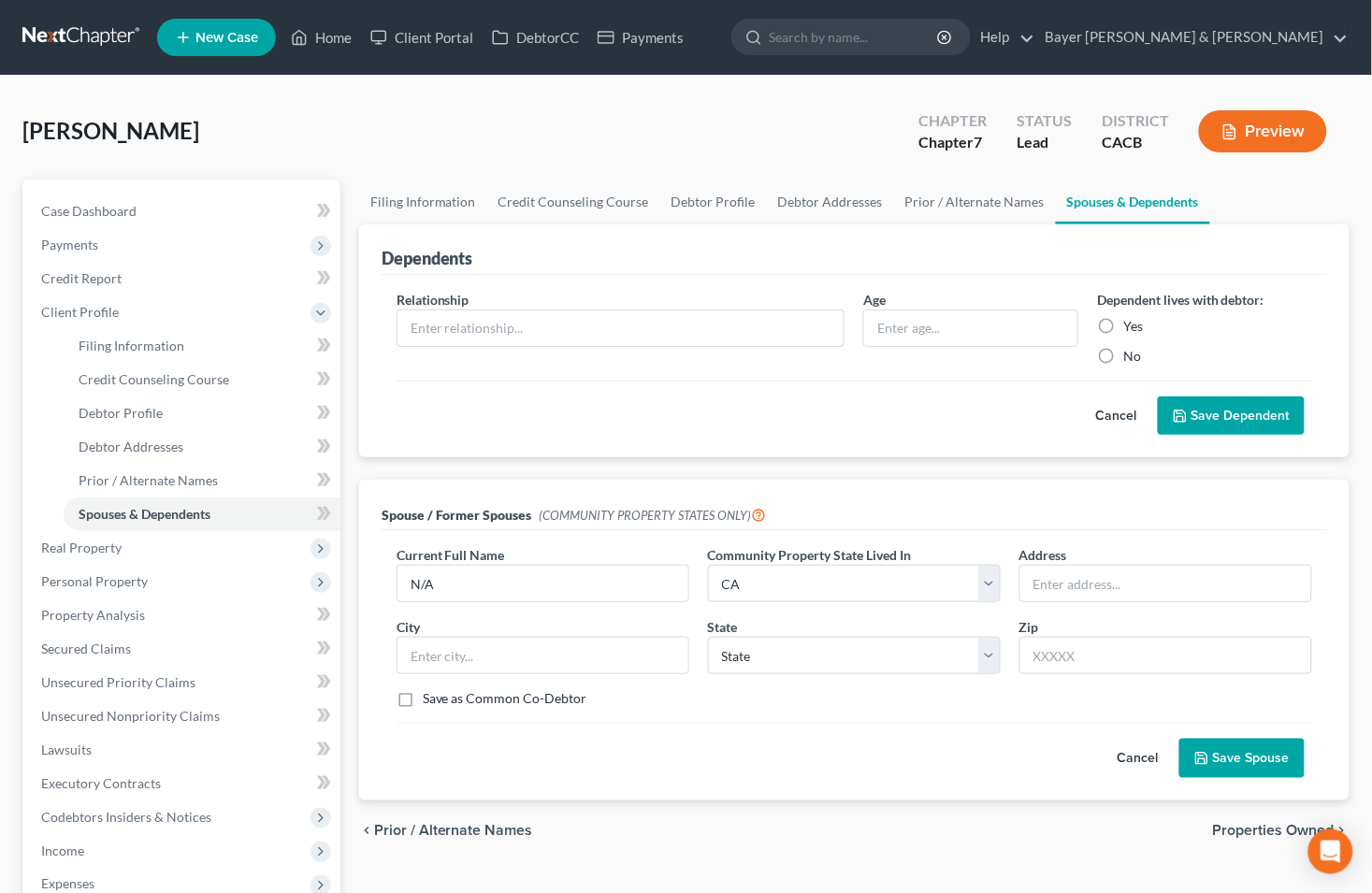
click at [1251, 754] on button "Save Spouse" at bounding box center [1241, 758] width 125 height 40
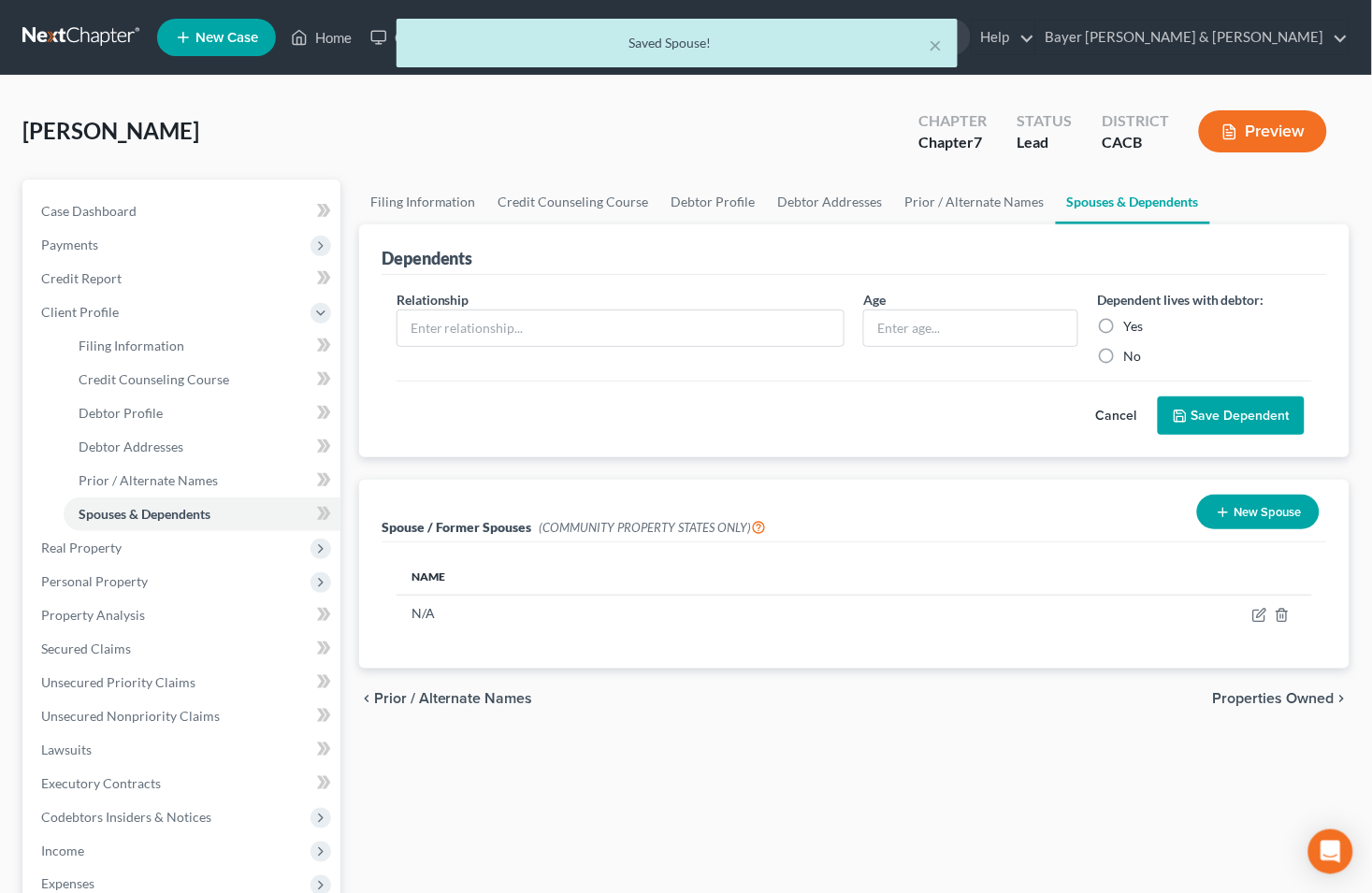
click at [1227, 117] on button "Preview" at bounding box center [1263, 131] width 128 height 42
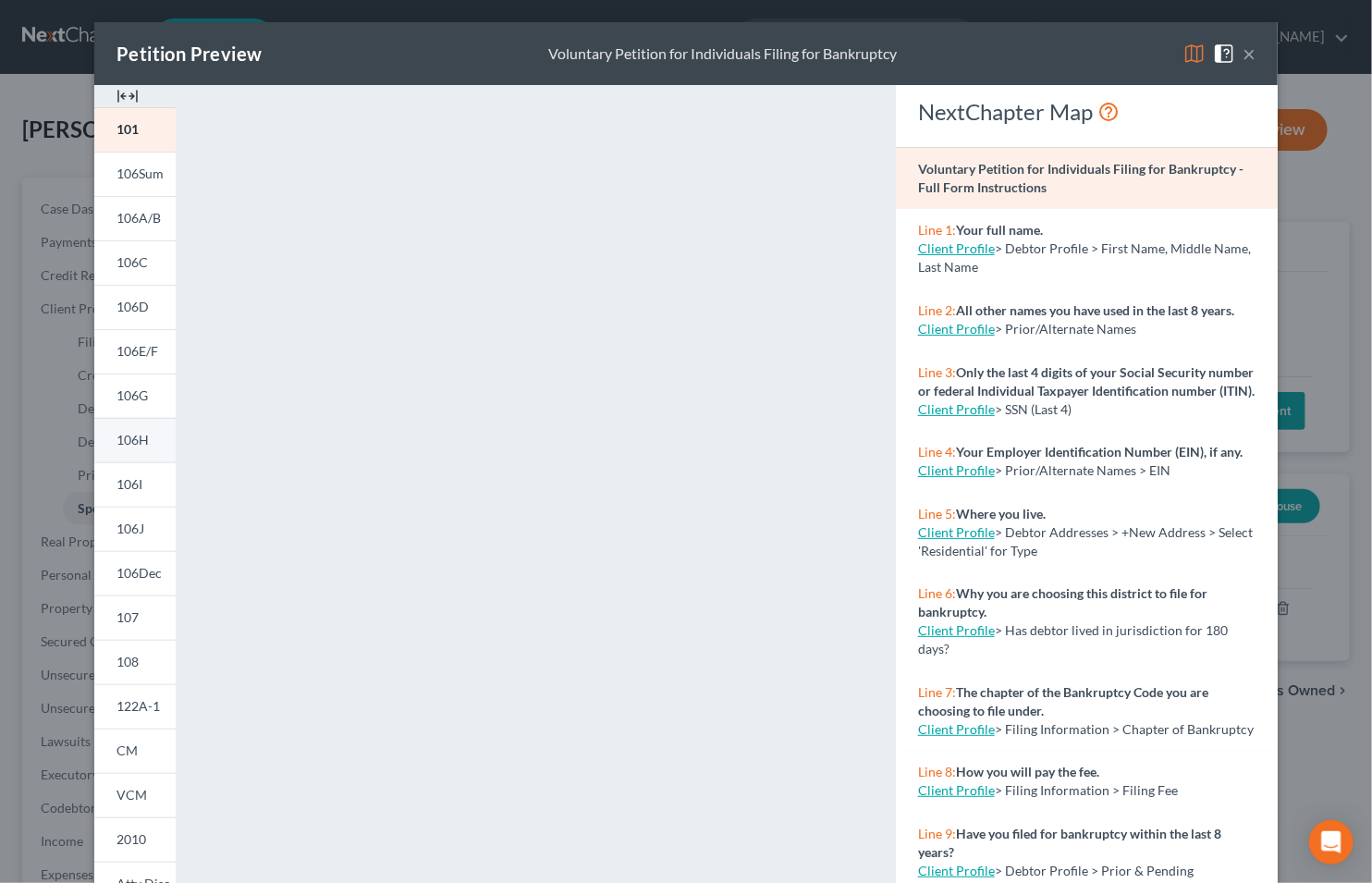
click at [117, 436] on span "106H" at bounding box center [133, 440] width 33 height 15
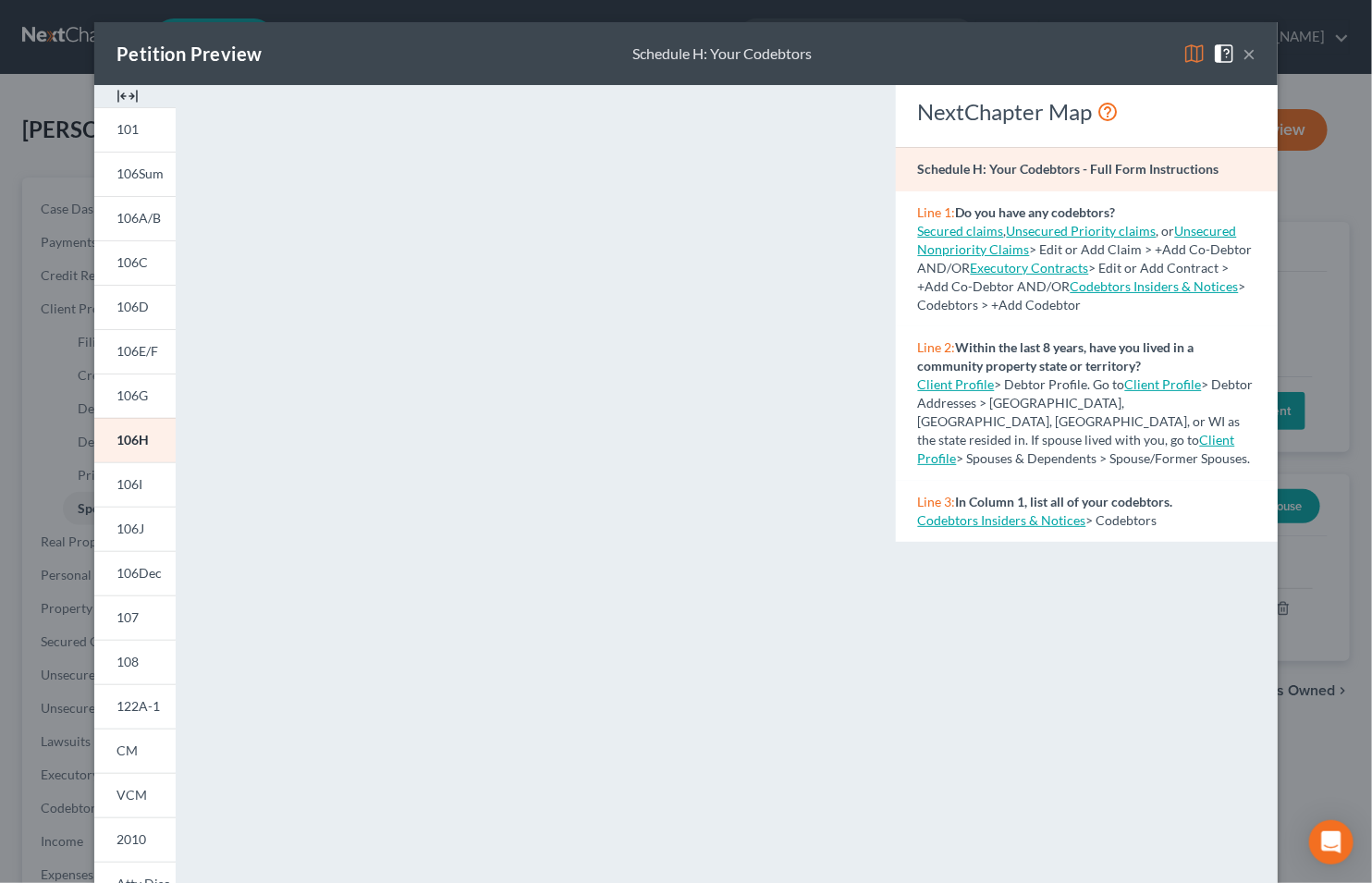
click at [1245, 56] on button "×" at bounding box center [1248, 53] width 13 height 22
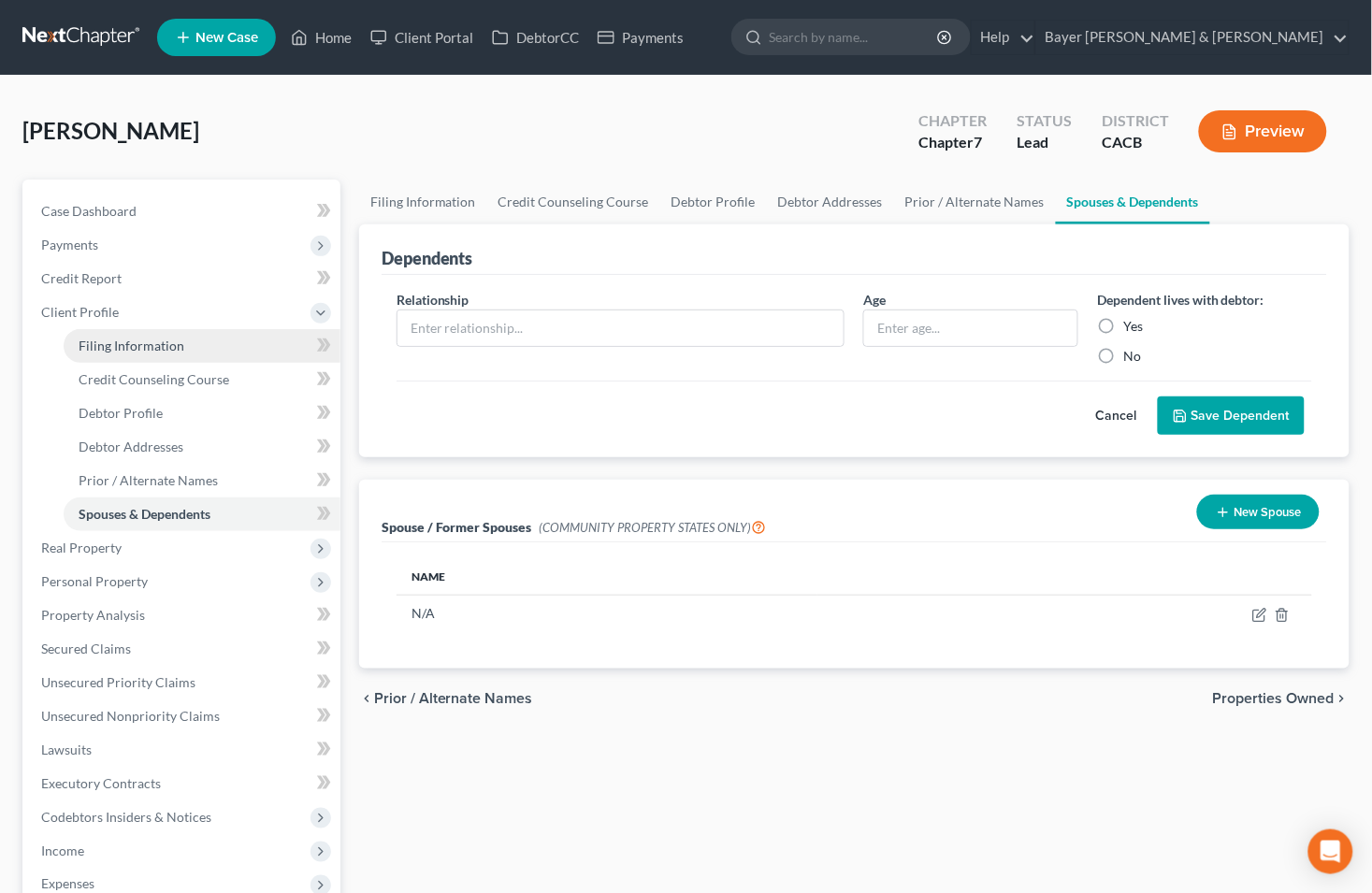
click at [94, 346] on span "Filing Information" at bounding box center [131, 345] width 106 height 15
select select "1"
select select "0"
select select "7"
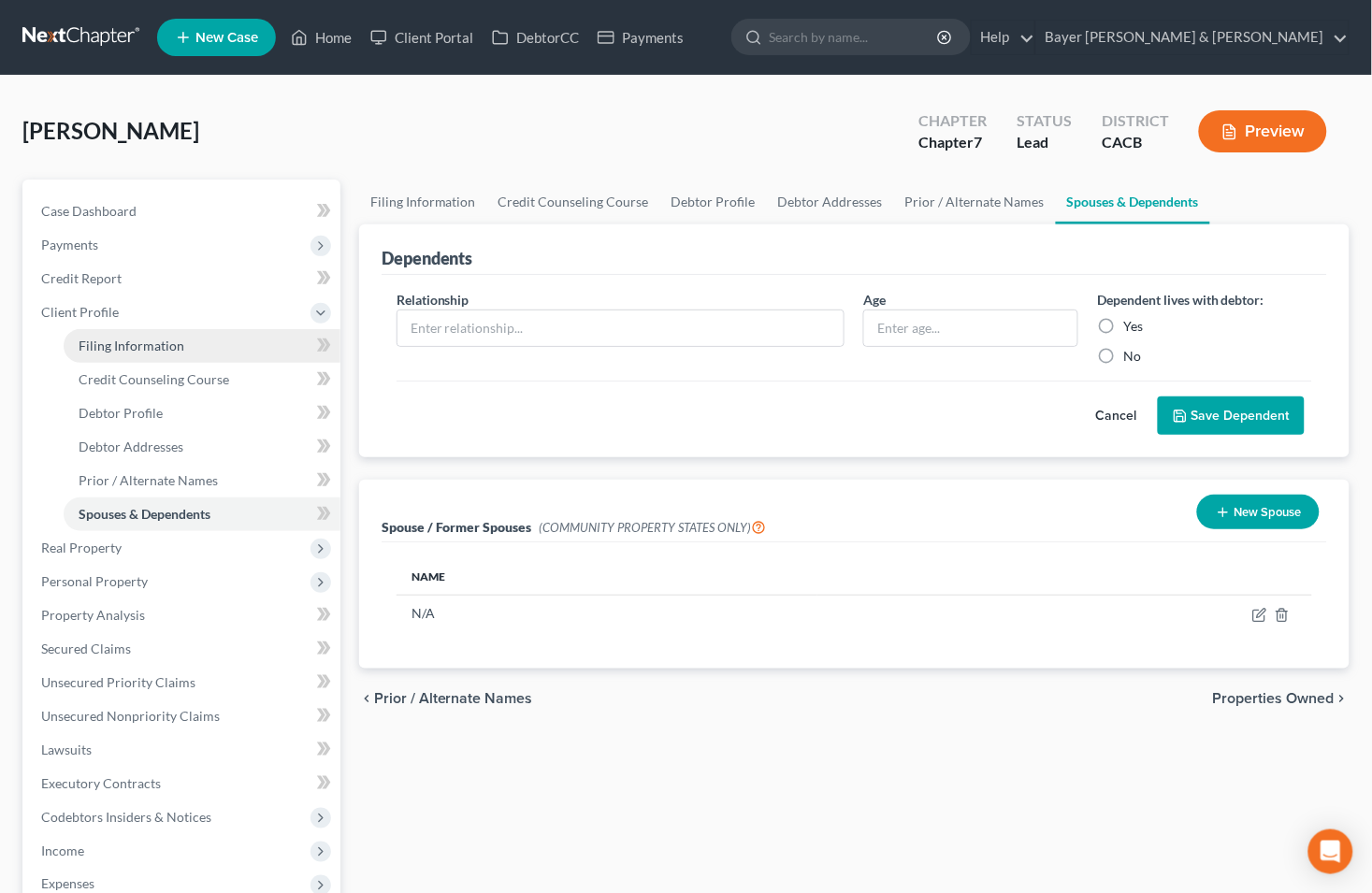
select select "1"
select select "4"
select select "0"
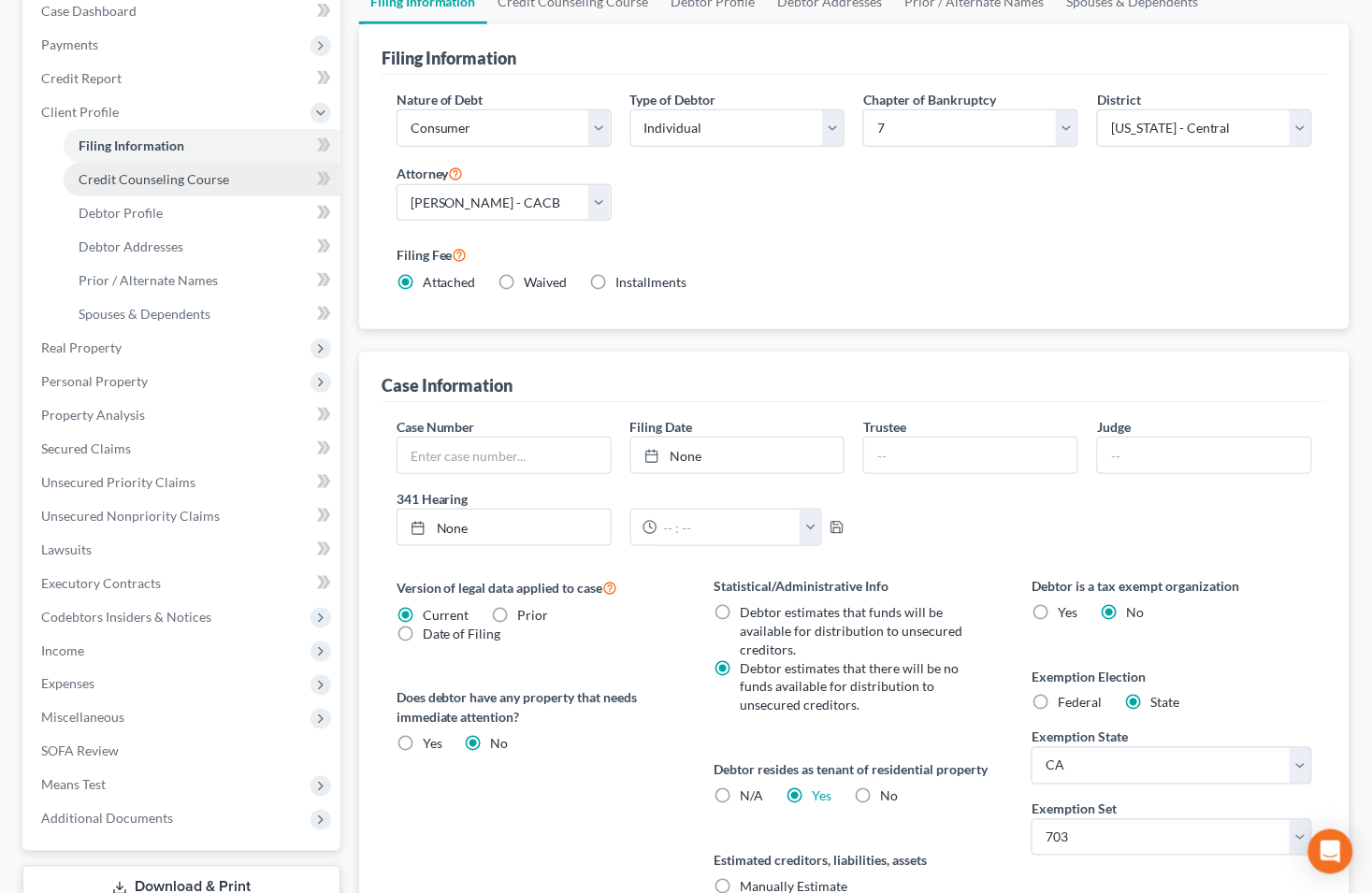
scroll to position [190, 0]
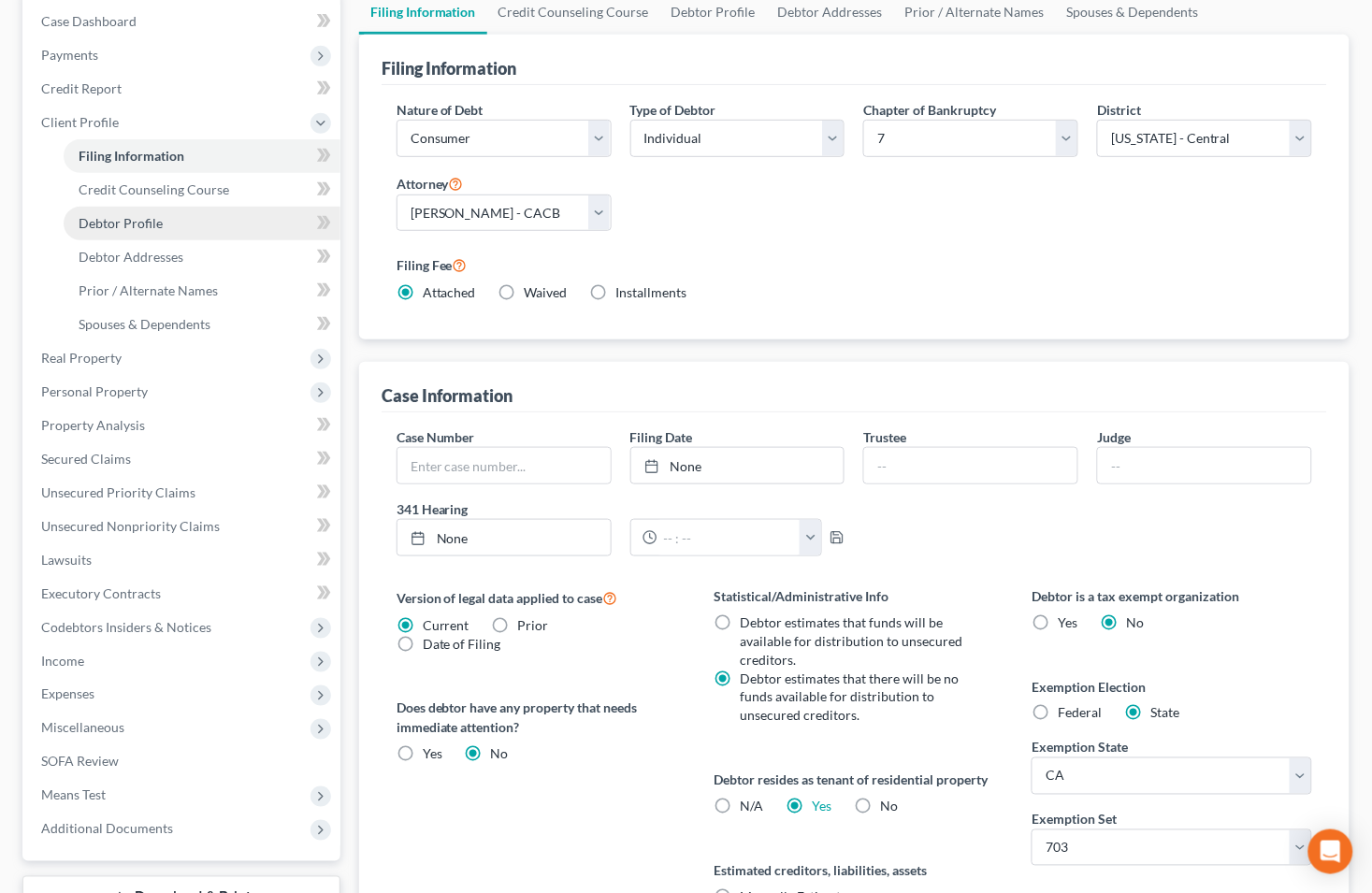
drag, startPoint x: 108, startPoint y: 218, endPoint x: 124, endPoint y: 229, distance: 19.4
click at [109, 218] on span "Debtor Profile" at bounding box center [120, 223] width 84 height 15
select select "0"
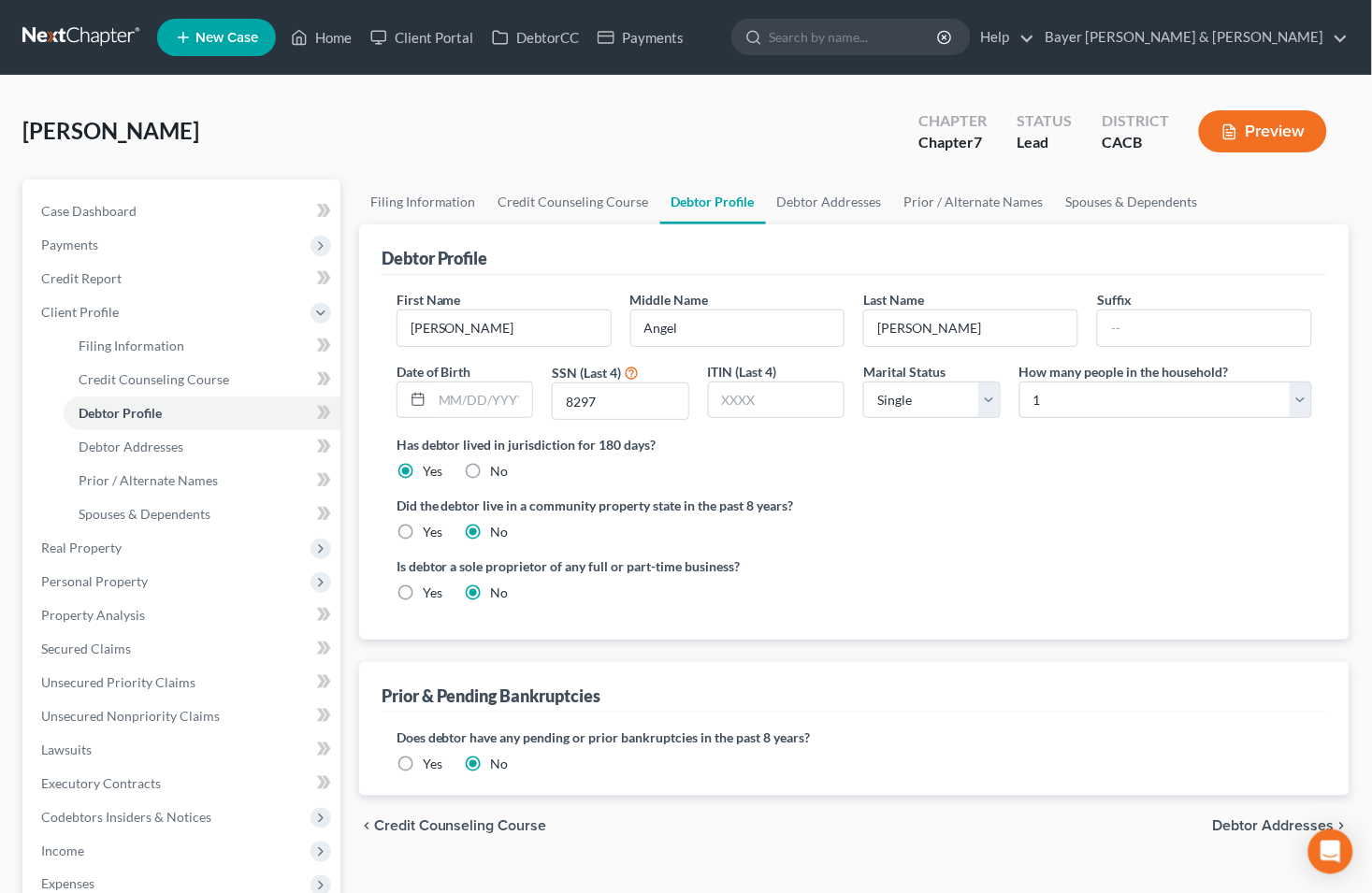
click at [422, 533] on label "Yes" at bounding box center [432, 532] width 19 height 18
click at [430, 533] on input "Yes" at bounding box center [436, 529] width 13 height 13
radio input "true"
radio input "false"
click at [172, 314] on span "Client Profile" at bounding box center [183, 312] width 314 height 34
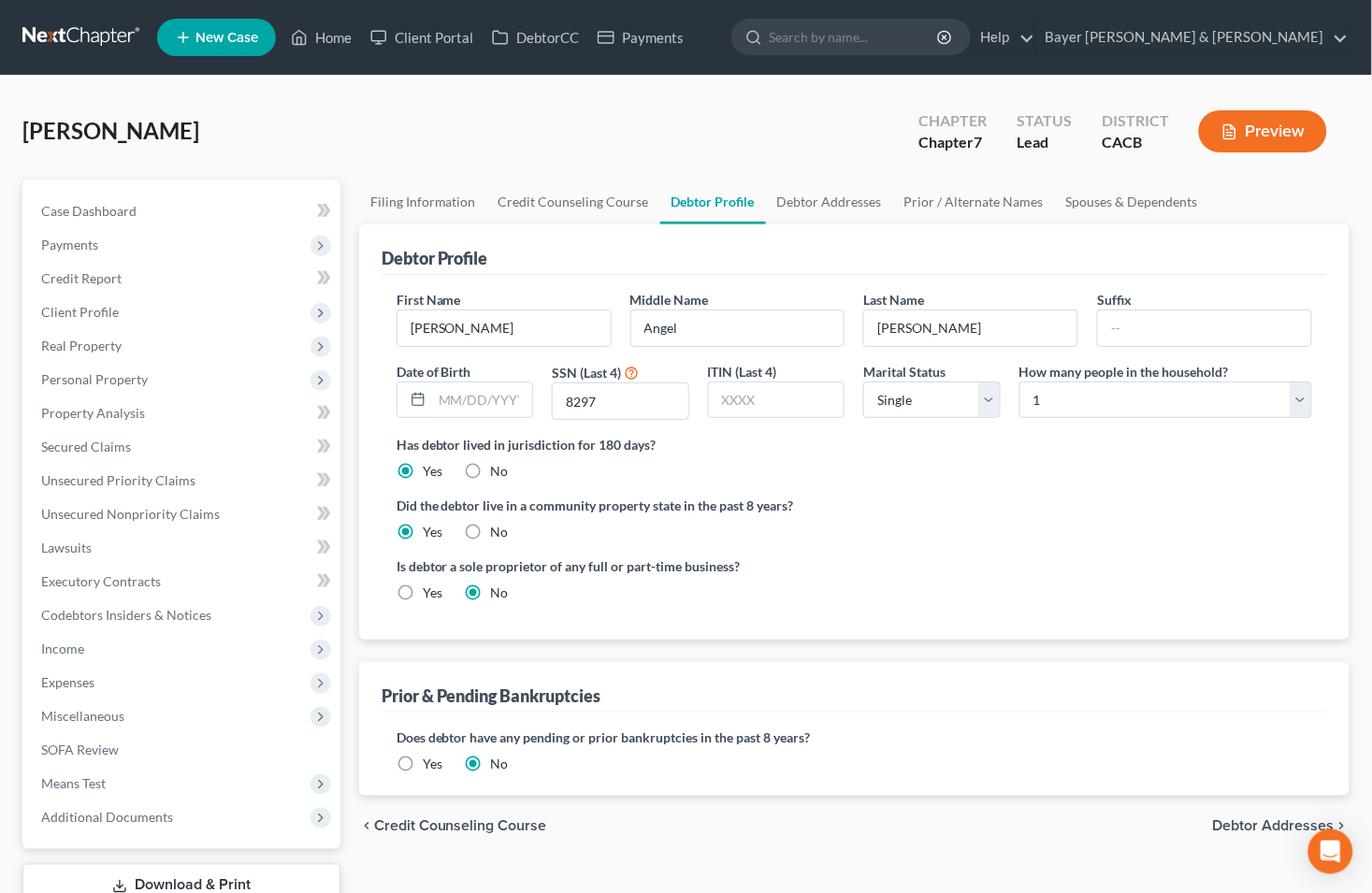
click at [1278, 128] on button "Preview" at bounding box center [1263, 131] width 128 height 42
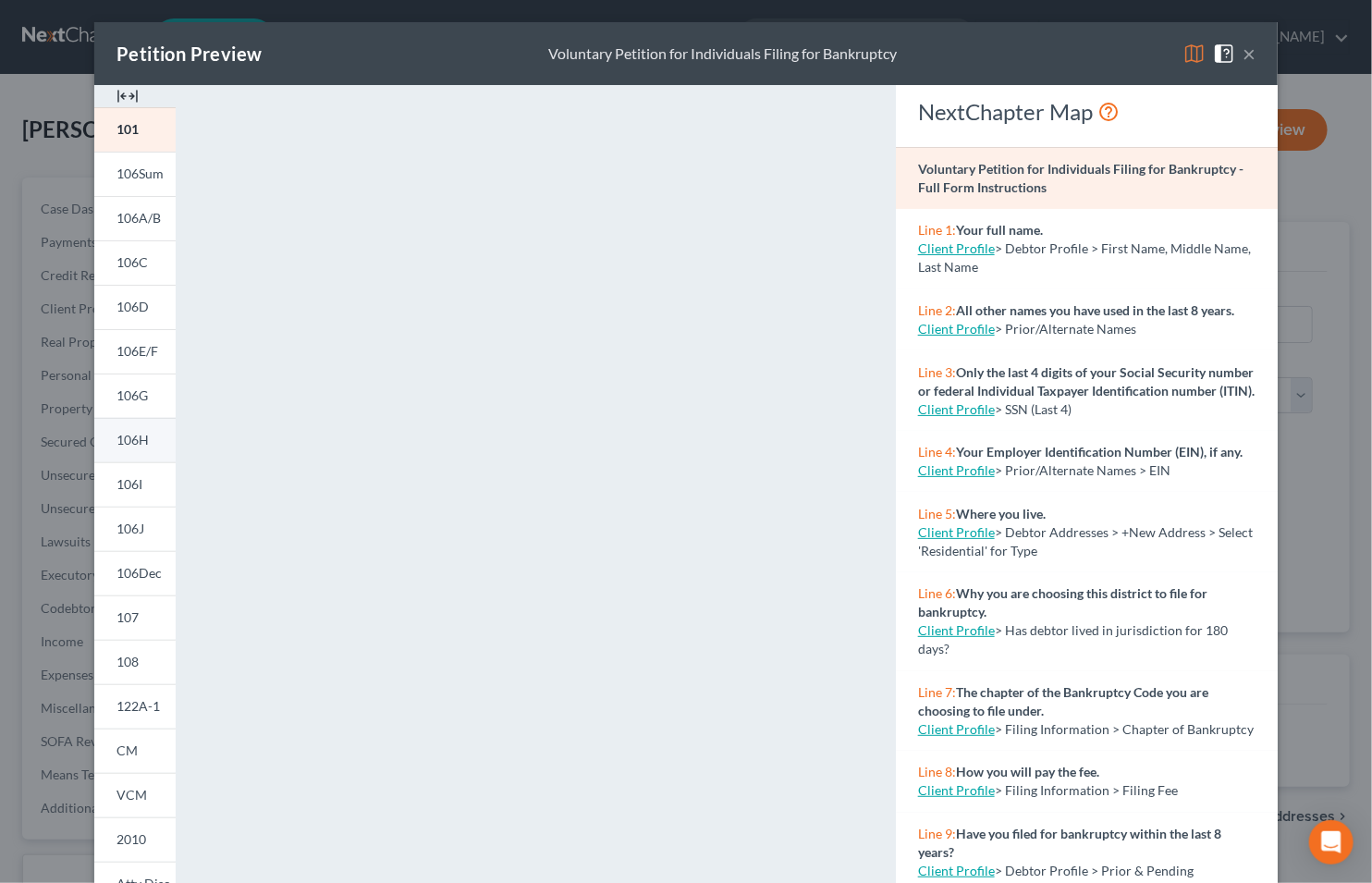
click at [120, 428] on link "106H" at bounding box center [134, 440] width 81 height 44
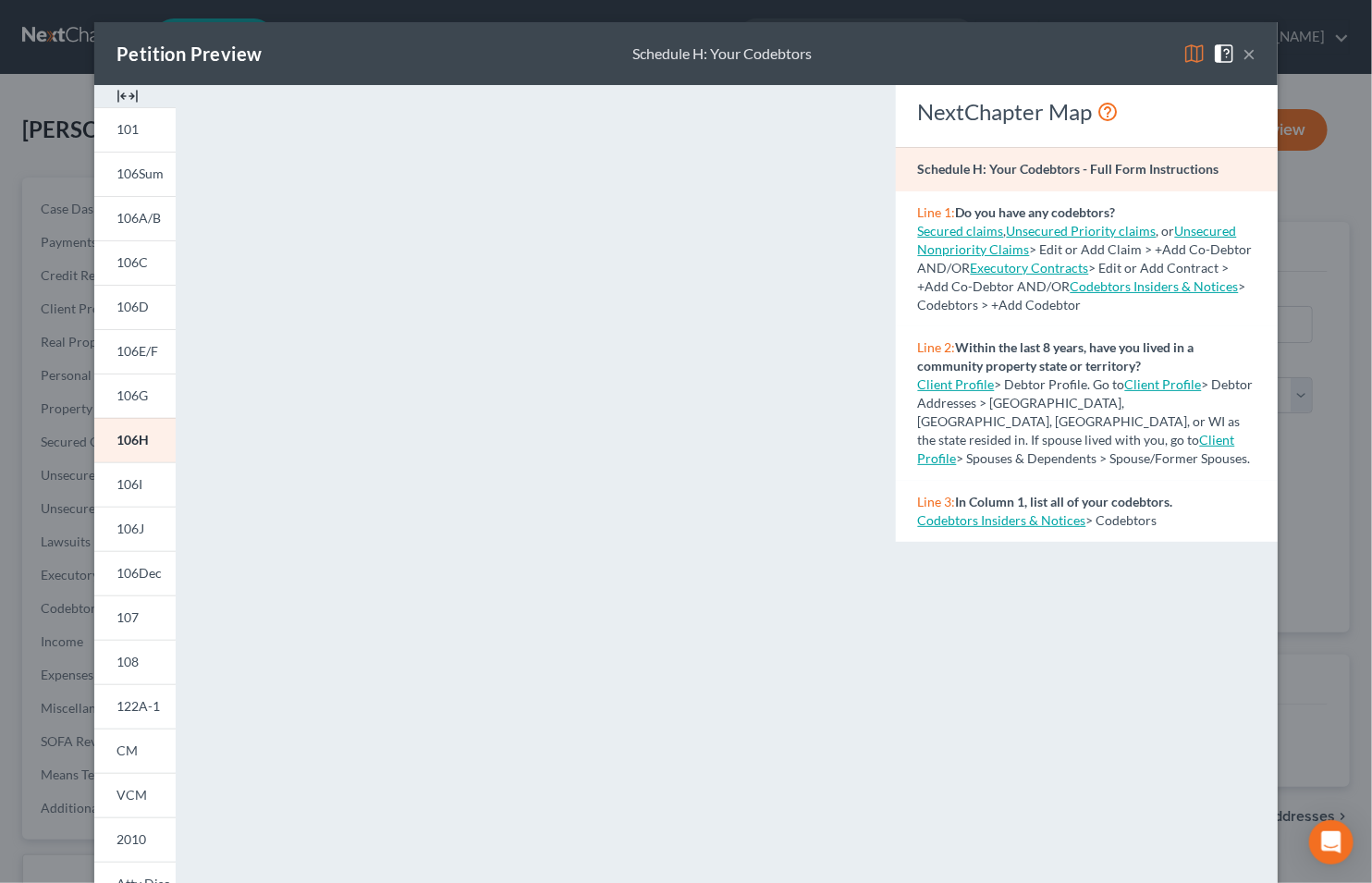
click at [1243, 56] on button "×" at bounding box center [1248, 53] width 13 height 22
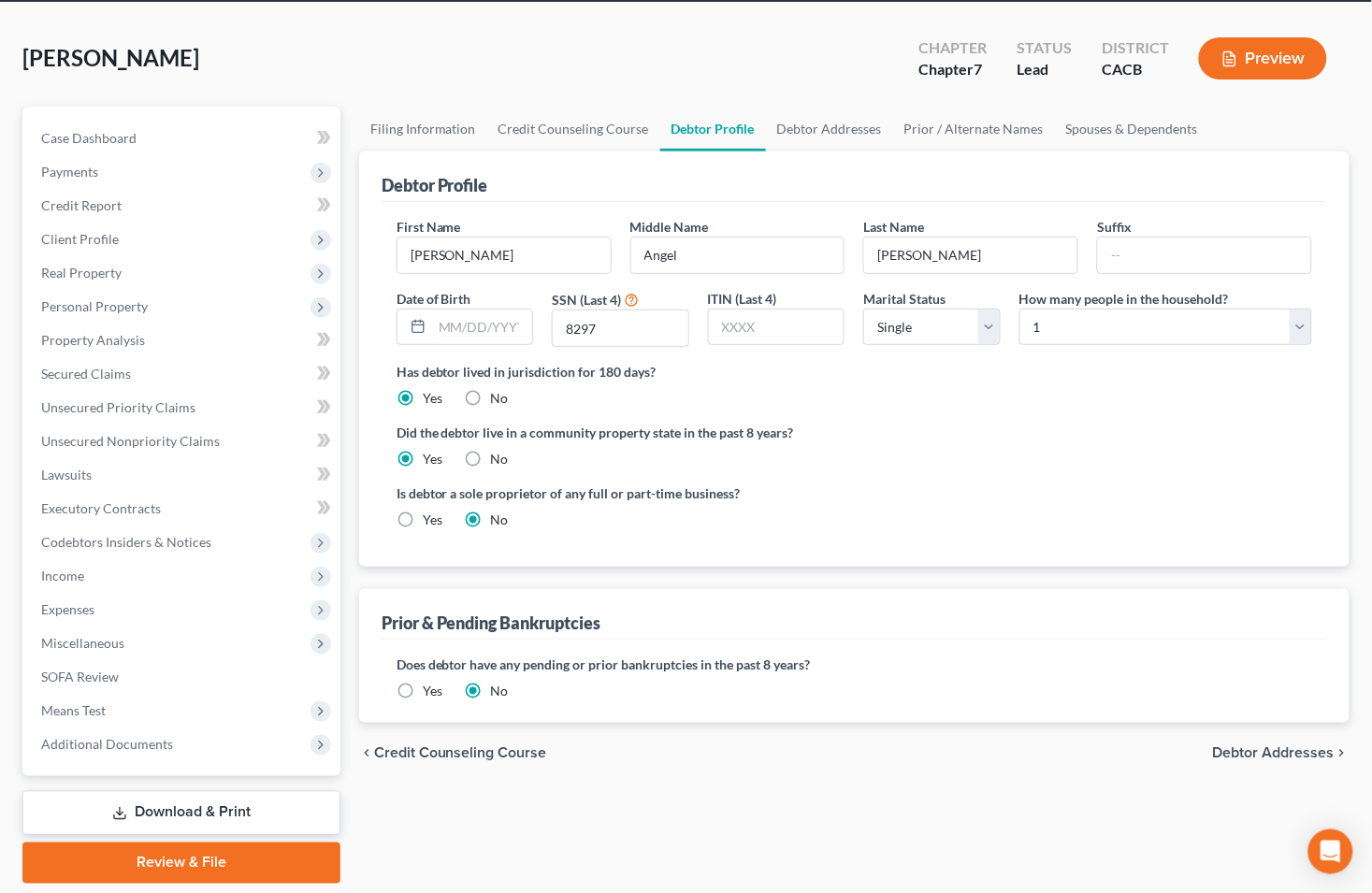
scroll to position [132, 0]
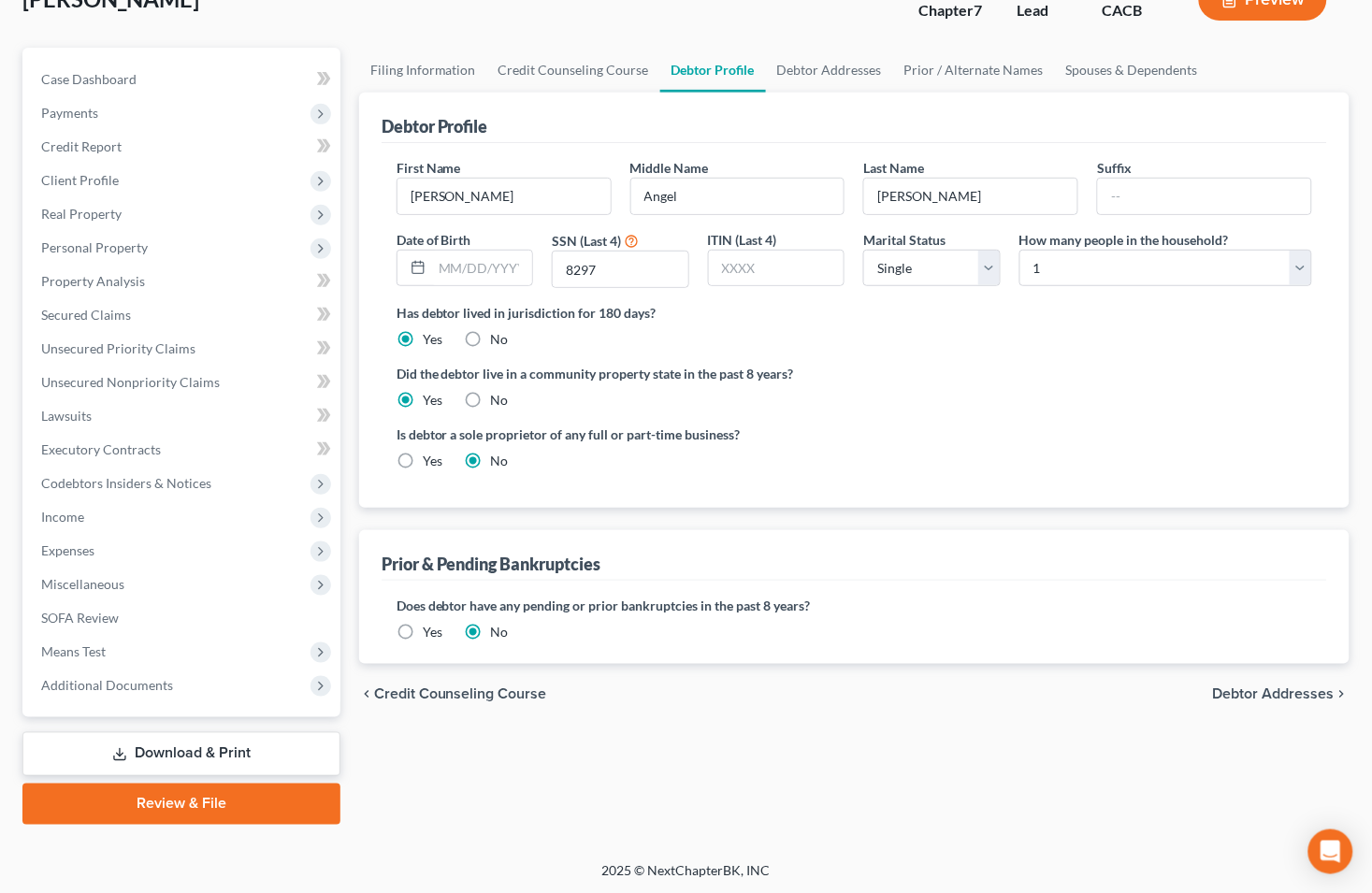
click at [189, 737] on link "Download & Print" at bounding box center [181, 754] width 318 height 44
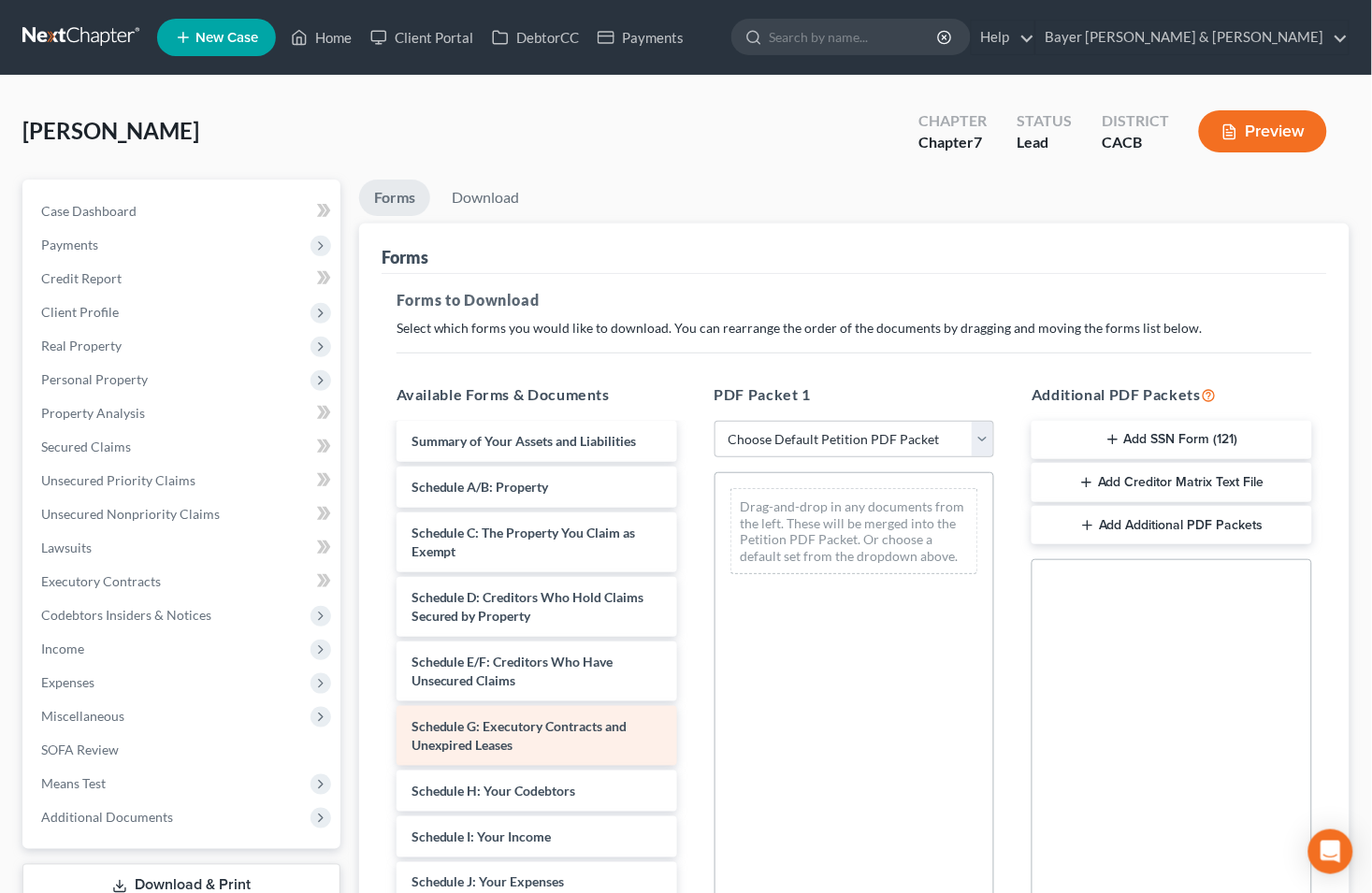
scroll to position [207, 0]
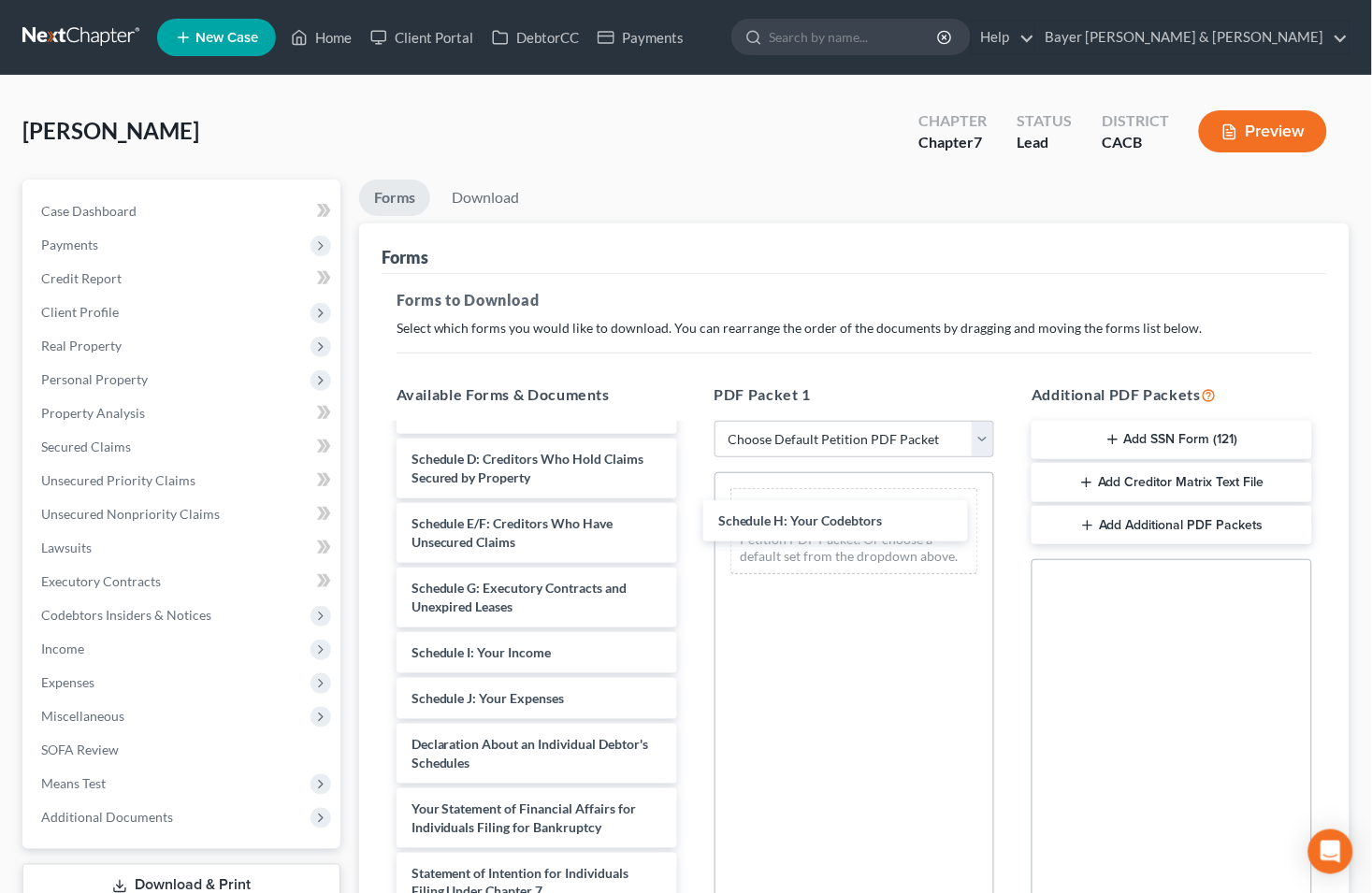
drag, startPoint x: 538, startPoint y: 647, endPoint x: 863, endPoint y: 572, distance: 333.5
click at [692, 516] on div "Schedule H: Your Codebtors Voluntary Petition for Individuals Filing for Bankru…" at bounding box center [537, 708] width 310 height 980
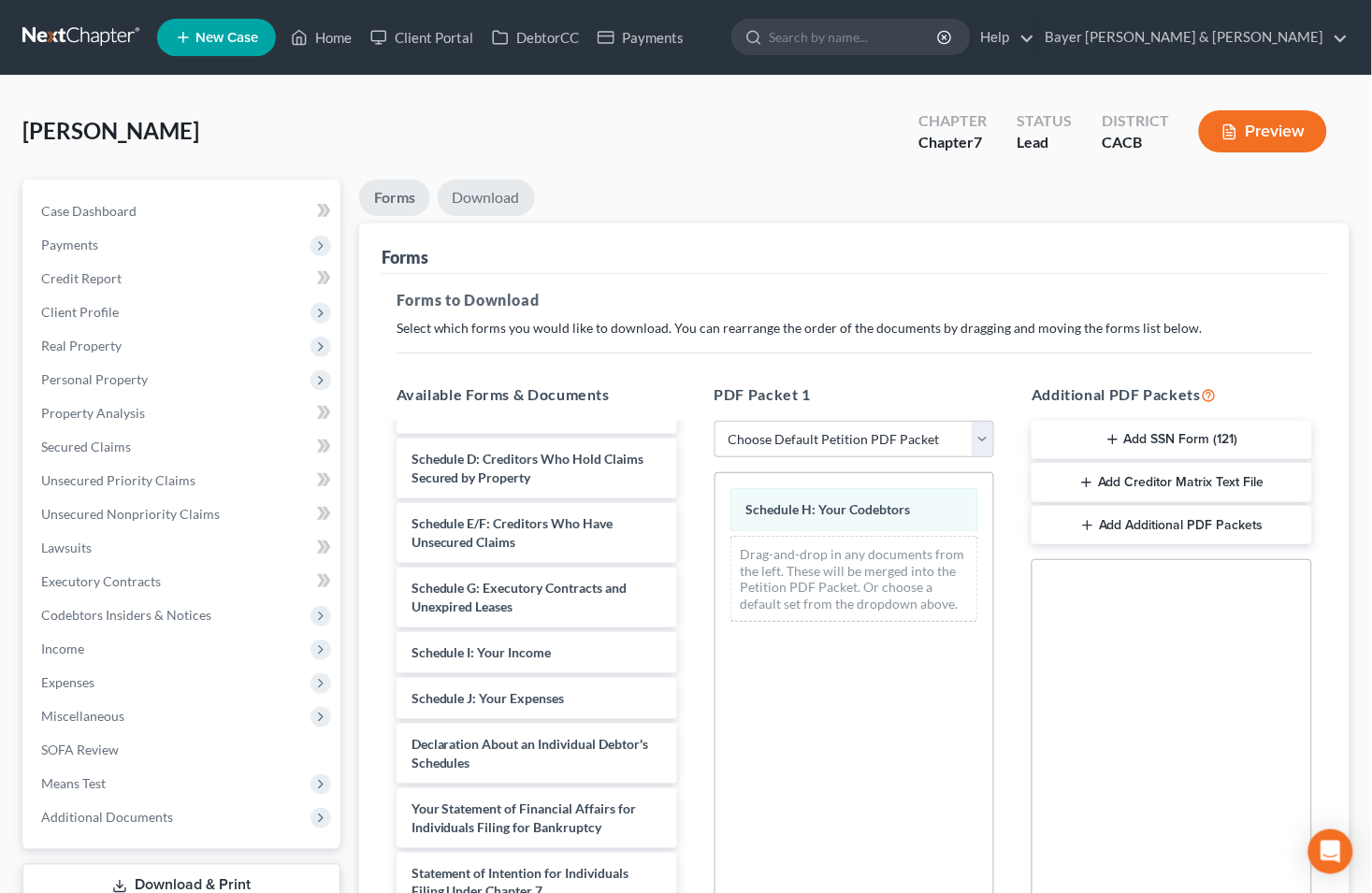
click at [482, 199] on link "Download" at bounding box center [486, 198] width 97 height 37
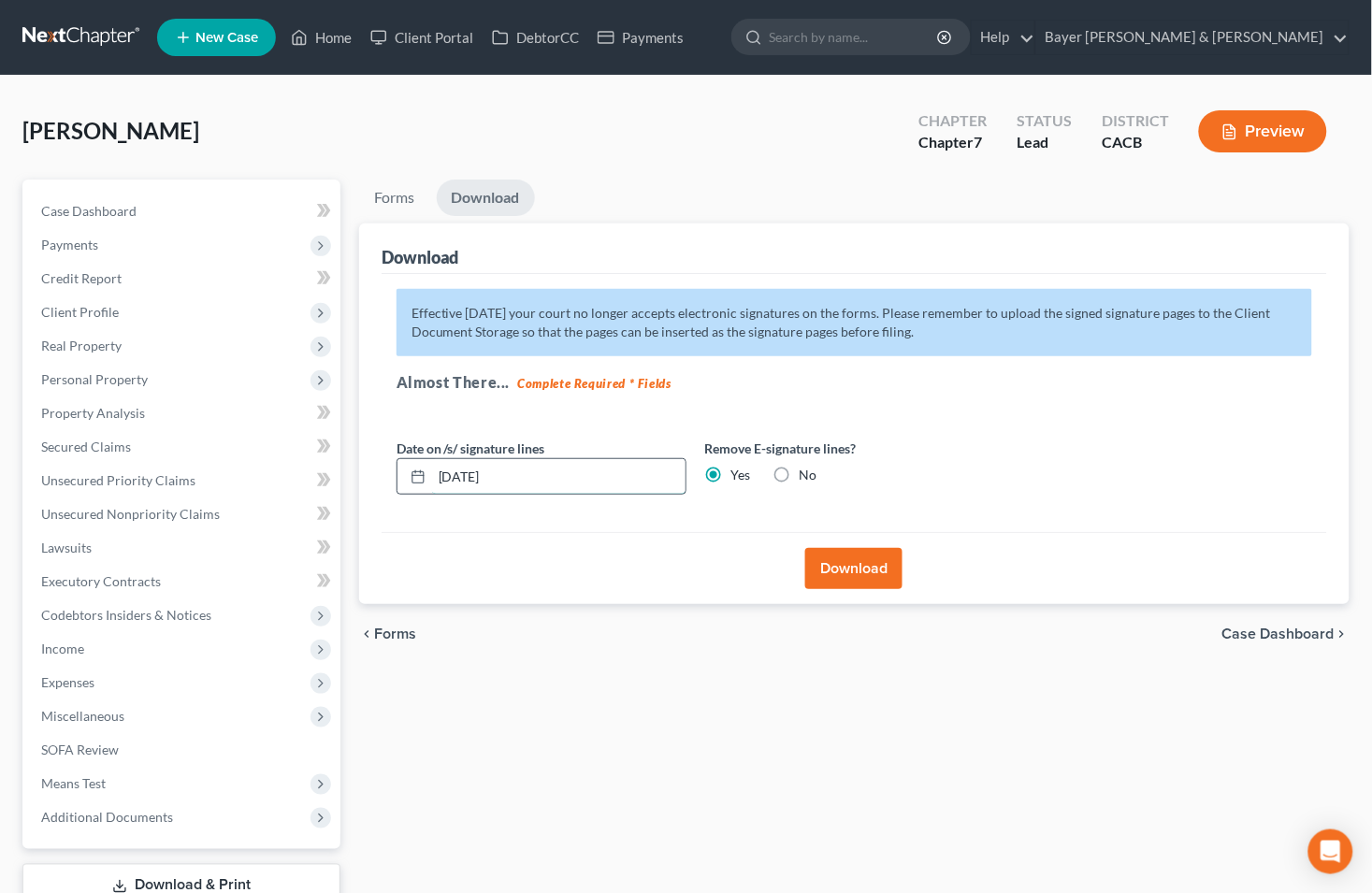
drag, startPoint x: 535, startPoint y: 465, endPoint x: 433, endPoint y: 469, distance: 102.1
click at [531, 466] on input "[DATE]" at bounding box center [559, 477] width 254 height 36
drag, startPoint x: 433, startPoint y: 469, endPoint x: 409, endPoint y: 469, distance: 24.0
click at [409, 469] on div "[DATE]" at bounding box center [541, 477] width 290 height 38
click at [853, 568] on button "Download" at bounding box center [854, 569] width 97 height 41
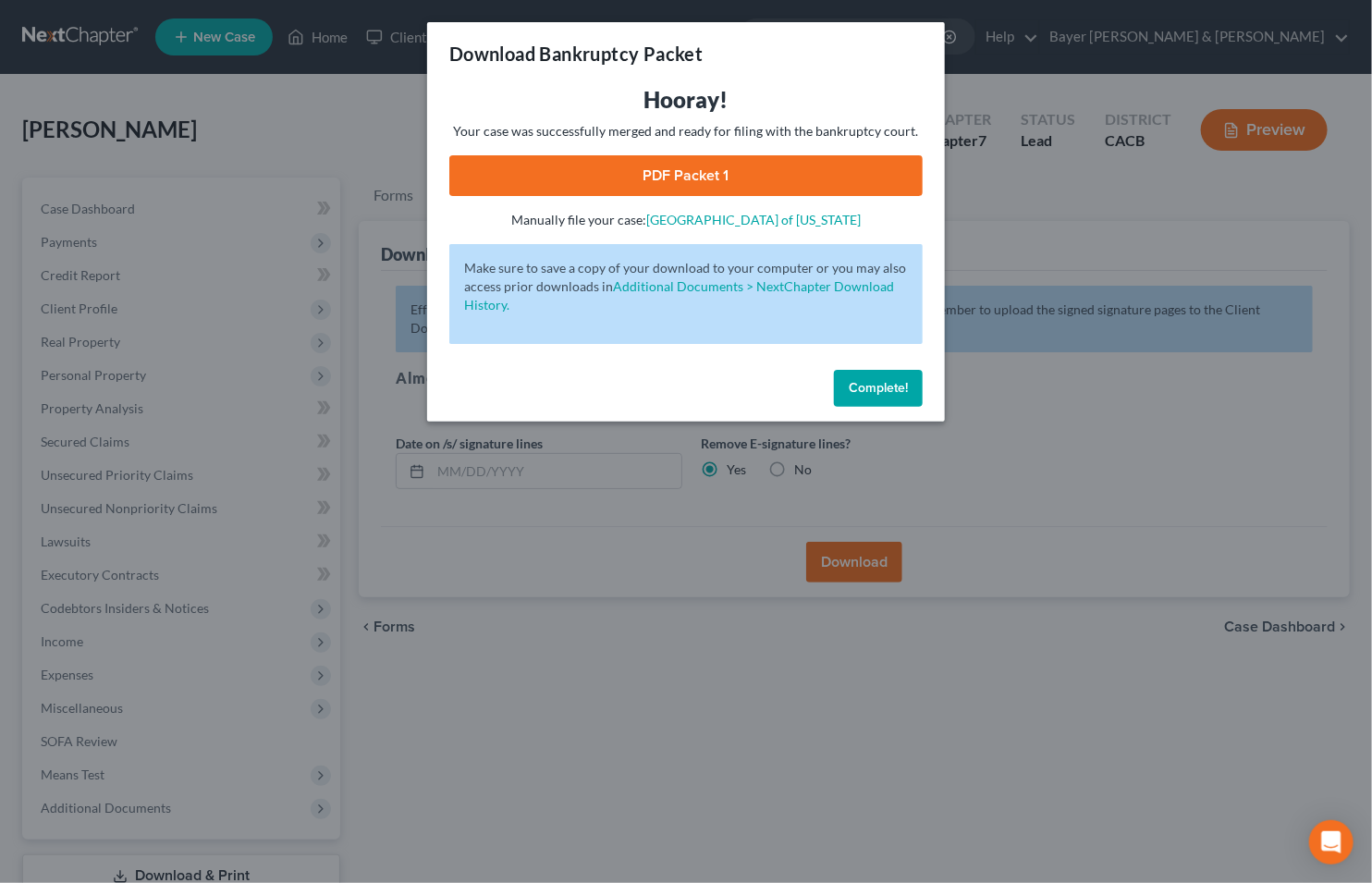
click at [641, 167] on link "PDF Packet 1" at bounding box center [686, 175] width 473 height 40
click at [165, 104] on div "Download Bankruptcy Packet Hooray! Your case was successfully merged and ready …" at bounding box center [686, 442] width 1372 height 883
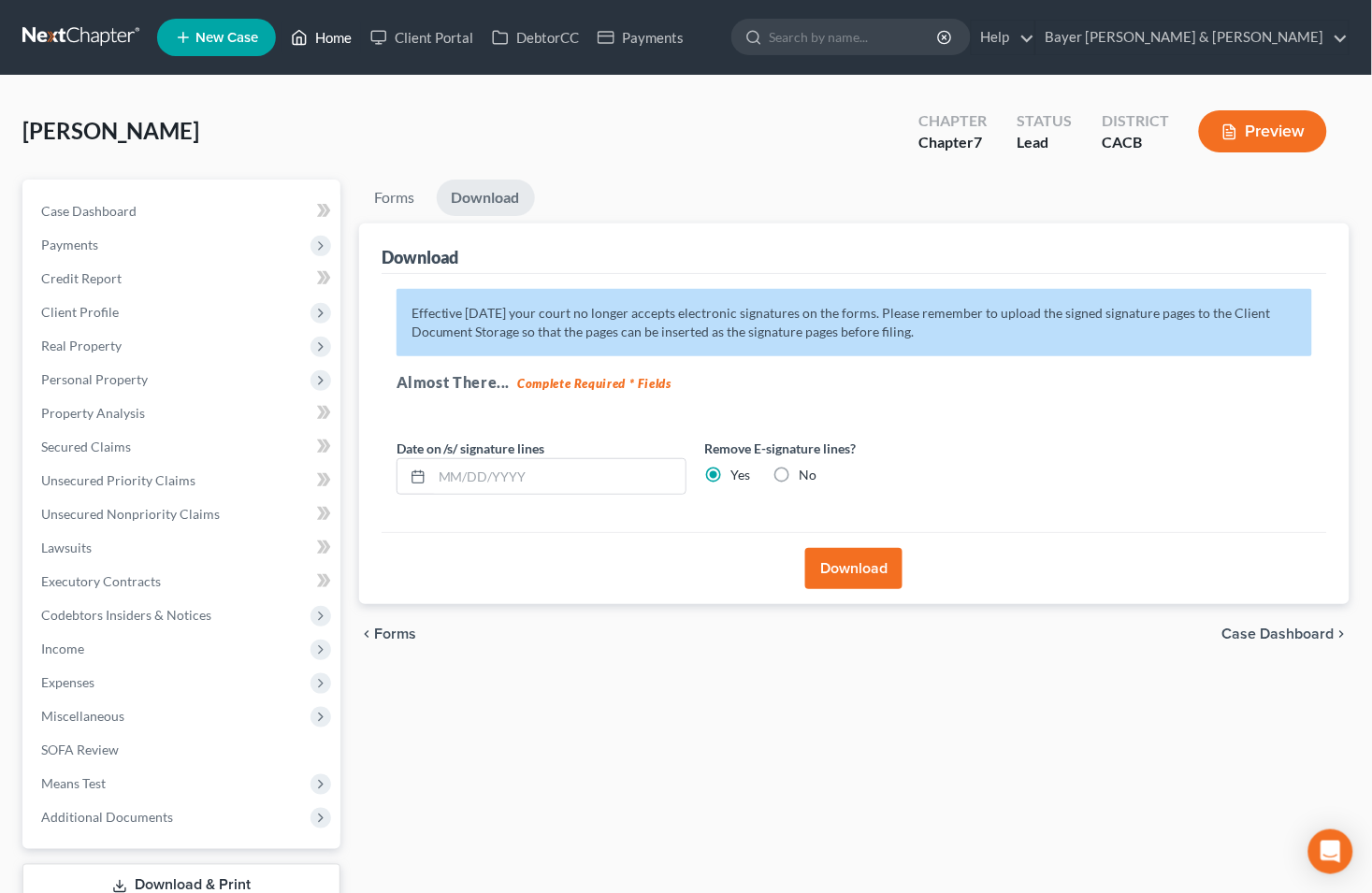
click at [331, 40] on link "Home" at bounding box center [322, 37] width 79 height 34
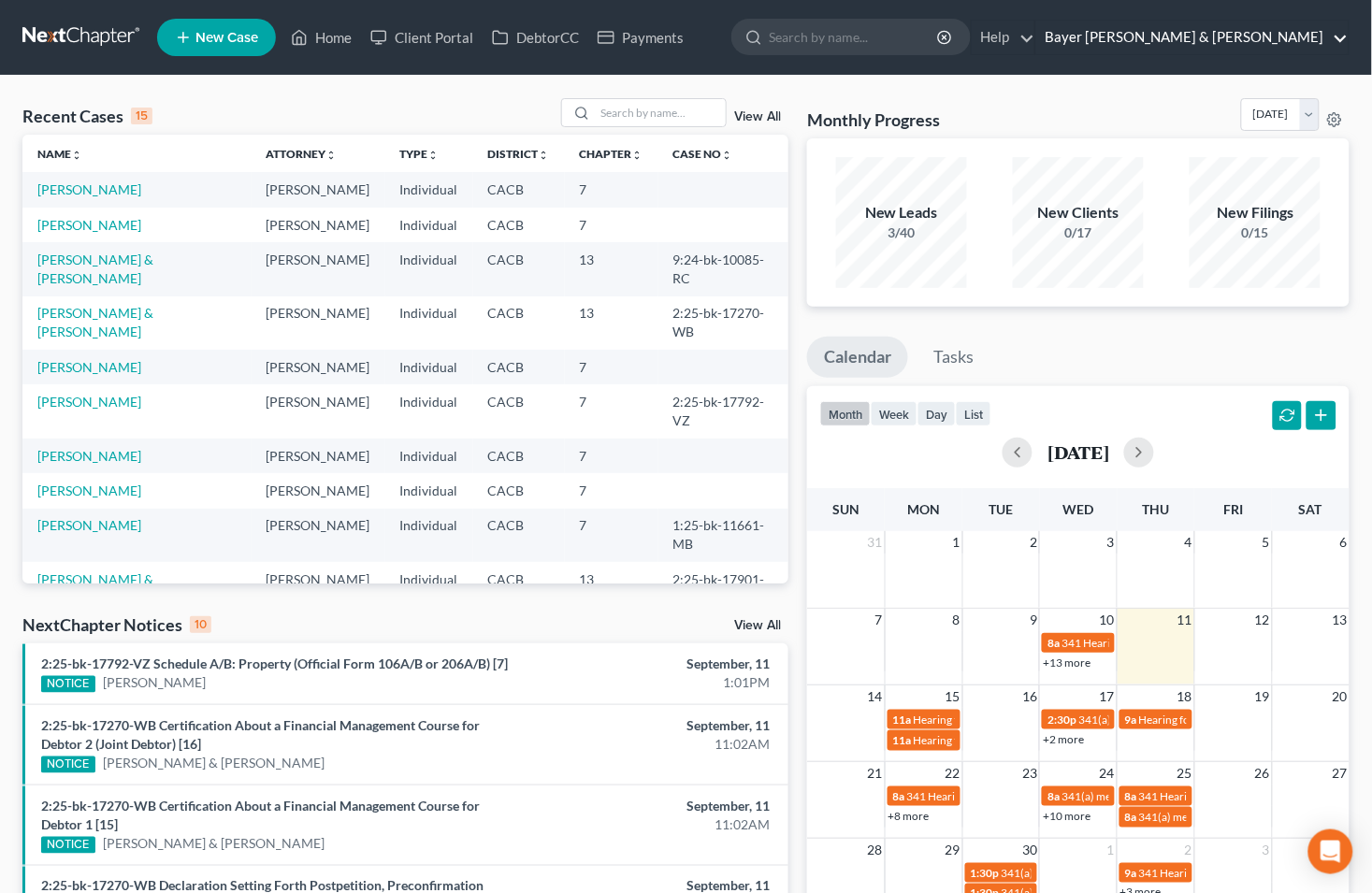
click at [1344, 48] on link "Bayer [PERSON_NAME] & [PERSON_NAME]" at bounding box center [1193, 37] width 312 height 34
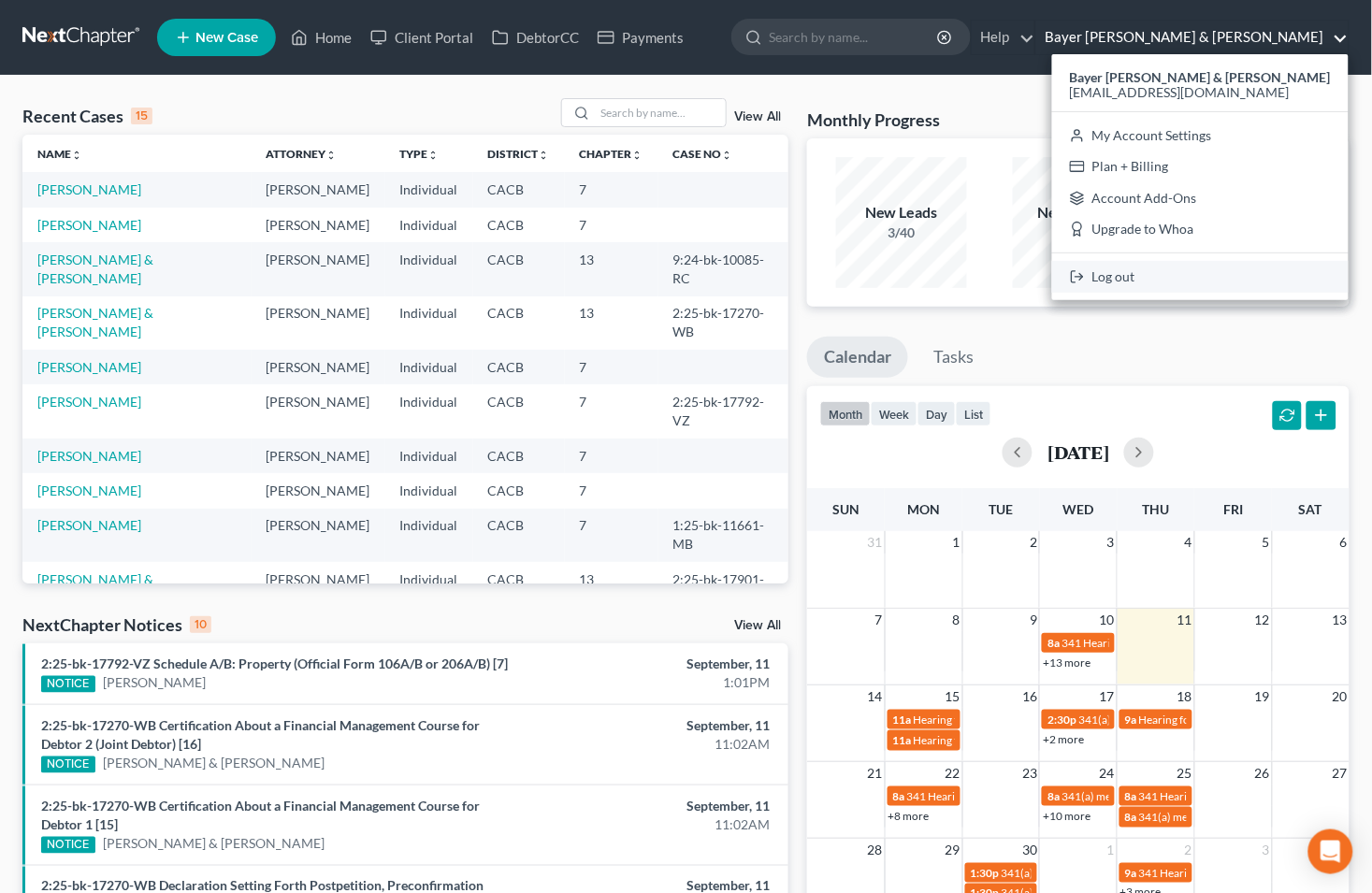
click at [1175, 279] on link "Log out" at bounding box center [1200, 276] width 296 height 32
